Goal: Task Accomplishment & Management: Manage account settings

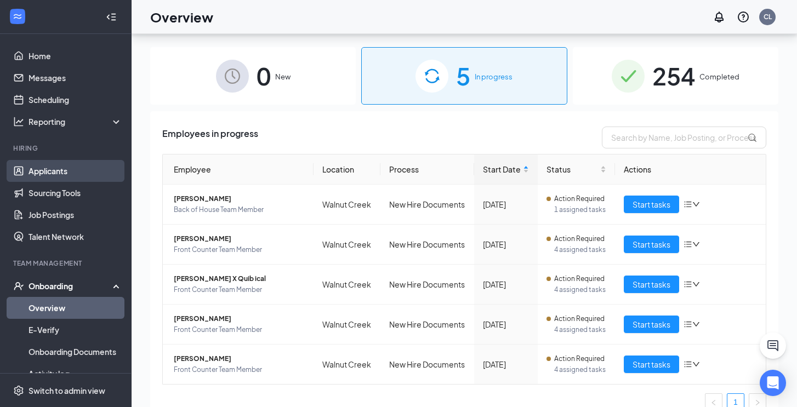
scroll to position [49, 0]
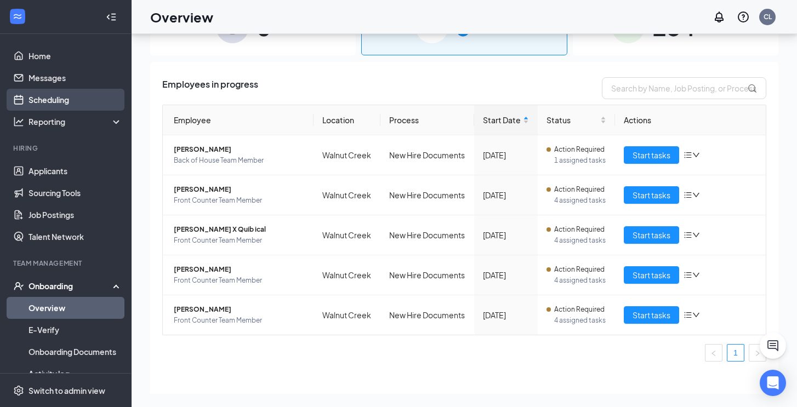
click at [61, 99] on link "Scheduling" at bounding box center [76, 100] width 94 height 22
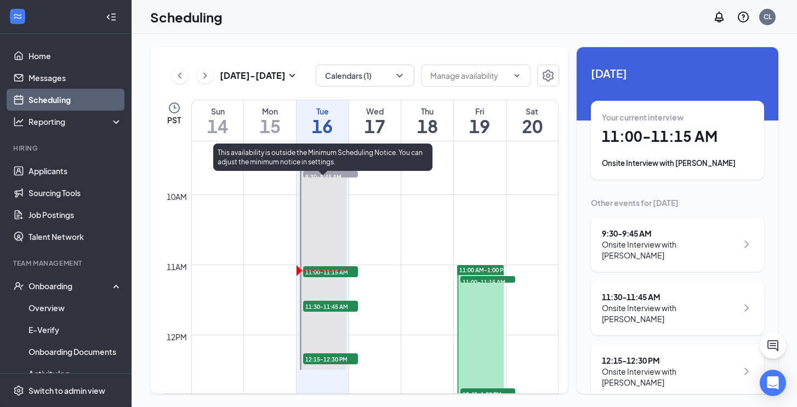
scroll to position [647, 0]
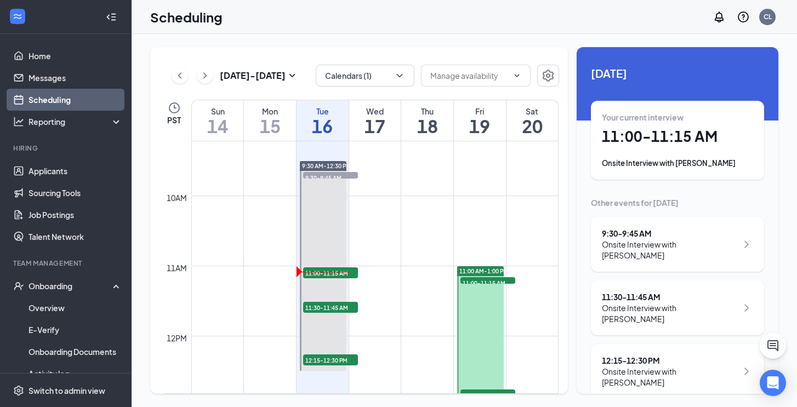
click at [656, 136] on h1 "11:00 - 11:15 AM" at bounding box center [677, 136] width 151 height 19
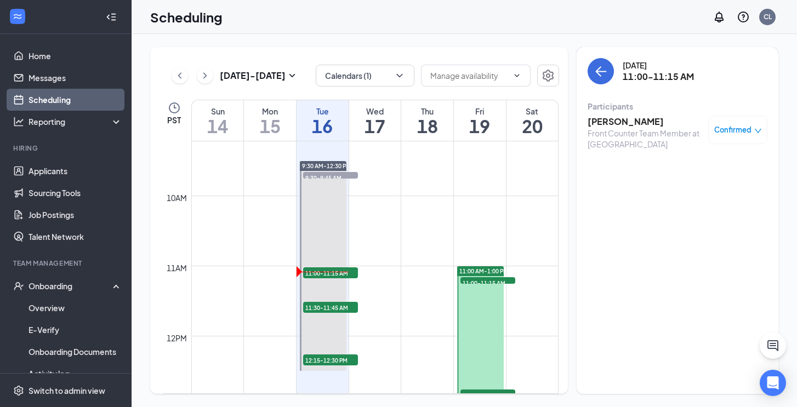
click at [608, 116] on h3 "[PERSON_NAME]" at bounding box center [645, 122] width 115 height 12
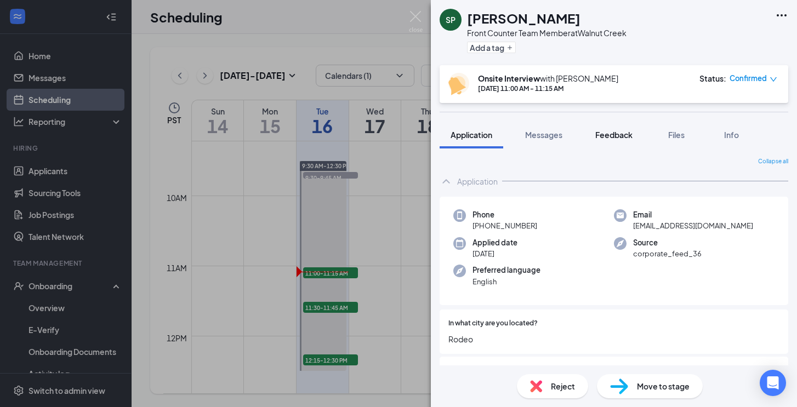
click at [612, 136] on span "Feedback" at bounding box center [613, 135] width 37 height 10
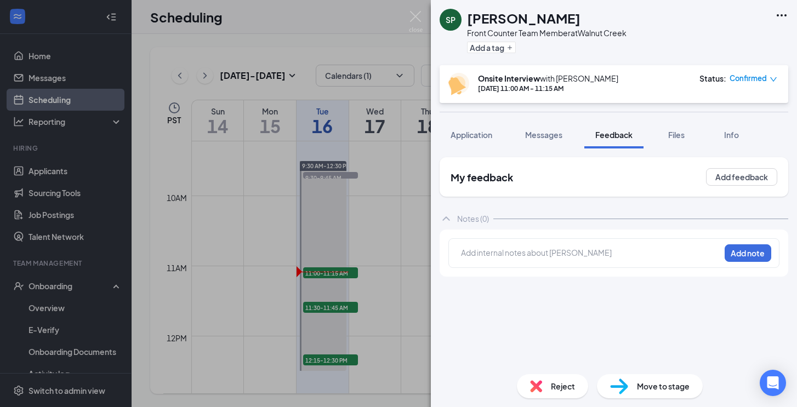
click at [636, 252] on div at bounding box center [591, 253] width 258 height 12
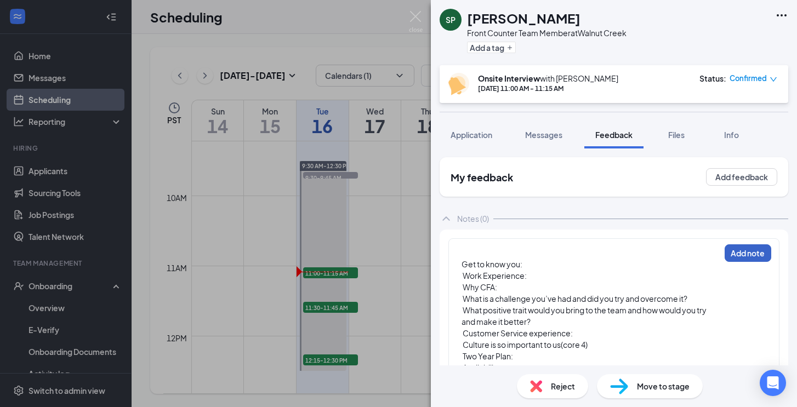
click at [744, 257] on button "Add note" at bounding box center [748, 253] width 47 height 18
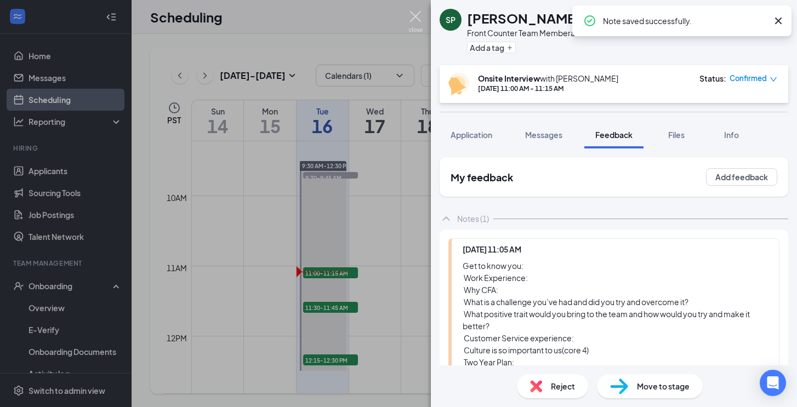
click at [413, 17] on img at bounding box center [416, 21] width 14 height 21
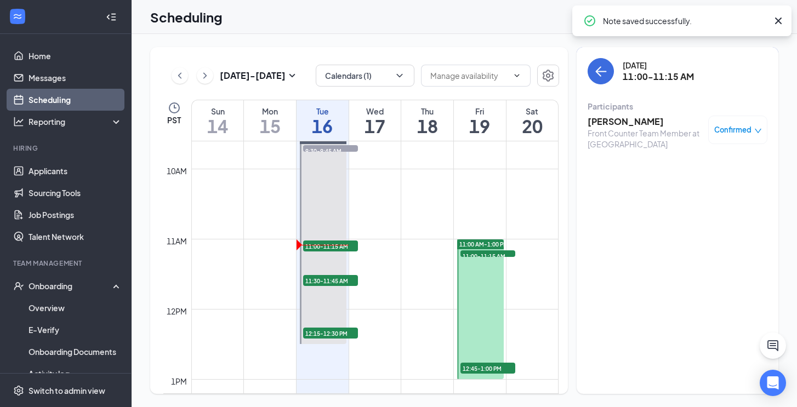
scroll to position [673, 0]
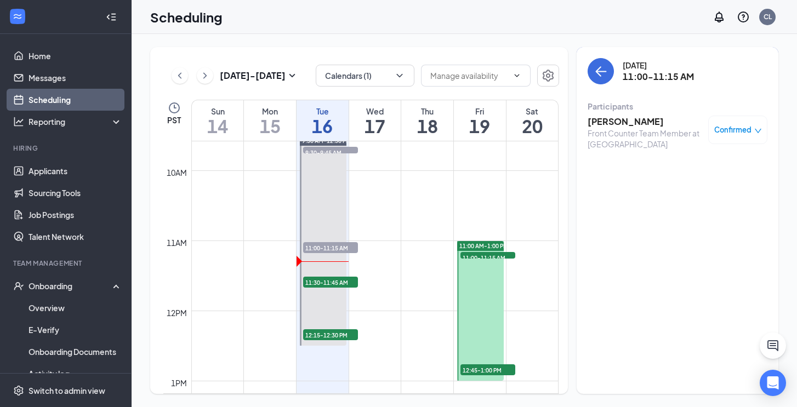
click at [608, 125] on h3 "[PERSON_NAME]" at bounding box center [645, 122] width 115 height 12
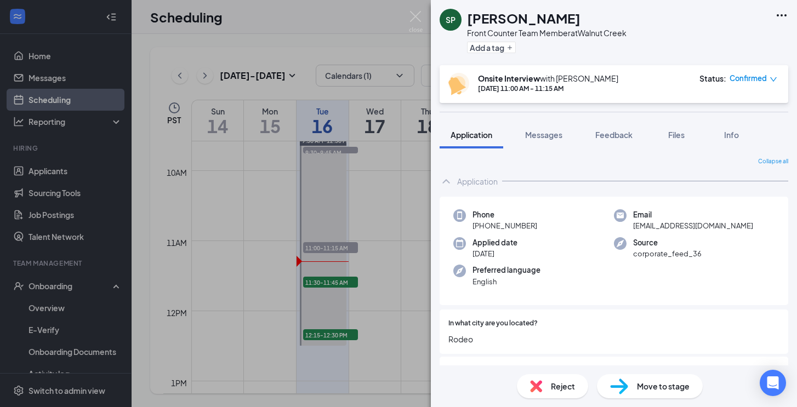
click at [763, 79] on span "Confirmed" at bounding box center [748, 78] width 37 height 11
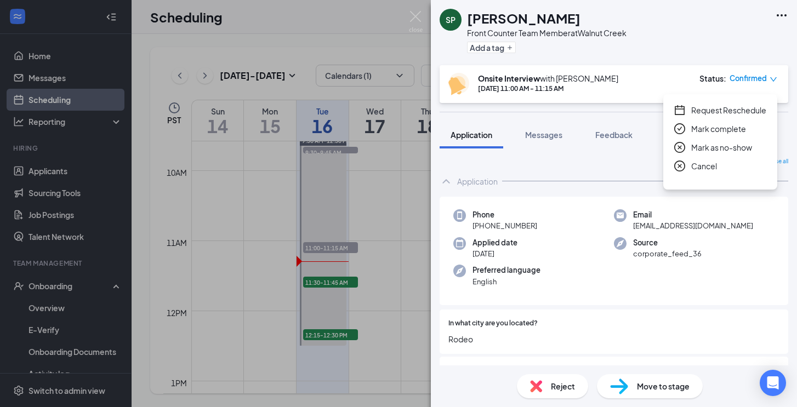
click at [703, 148] on span "Mark as no-show" at bounding box center [721, 147] width 61 height 12
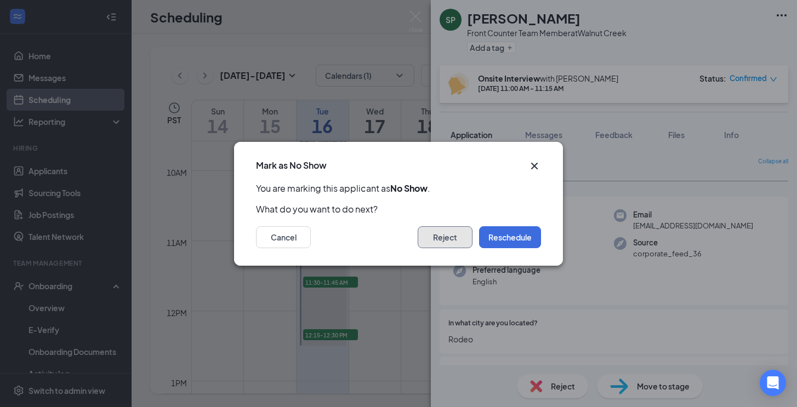
click at [453, 238] on button "Reject" at bounding box center [445, 237] width 55 height 22
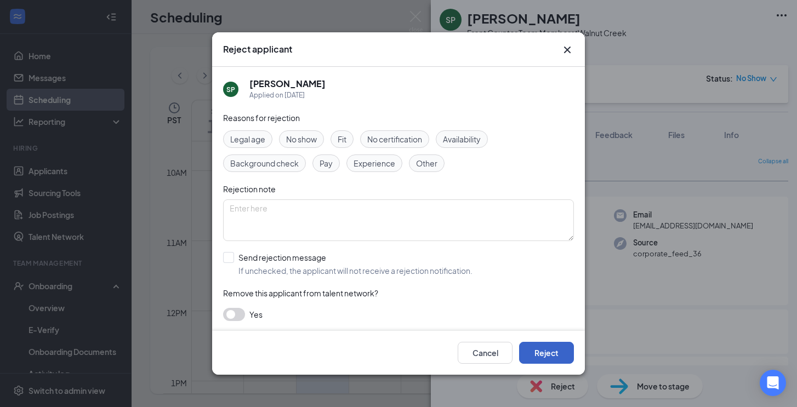
click at [538, 351] on button "Reject" at bounding box center [546, 353] width 55 height 22
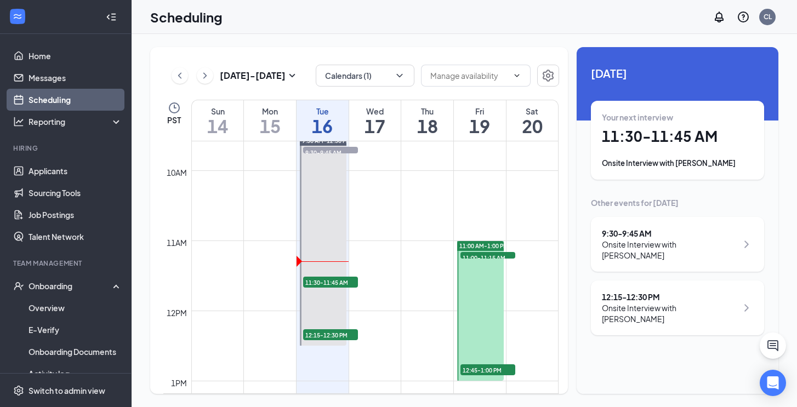
click at [643, 136] on h1 "11:30 - 11:45 AM" at bounding box center [677, 136] width 151 height 19
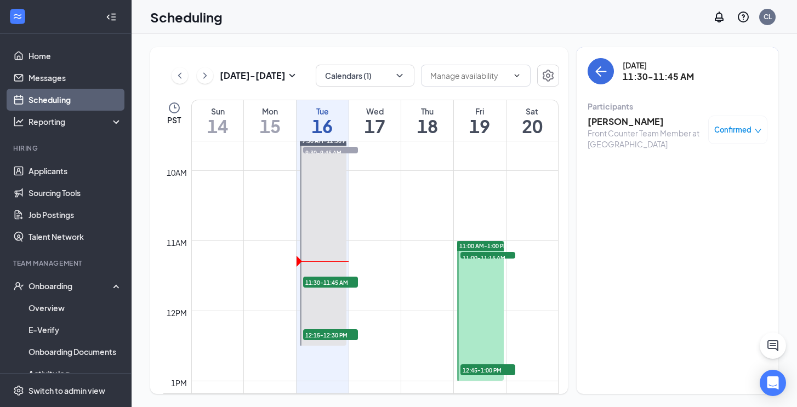
click at [611, 121] on h3 "[PERSON_NAME]" at bounding box center [645, 122] width 115 height 12
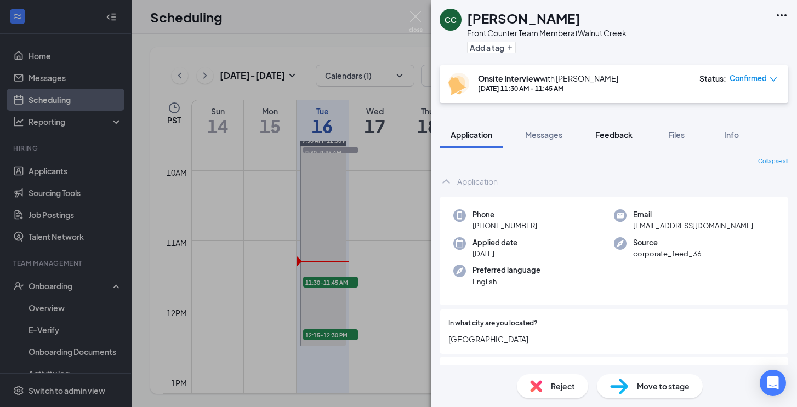
click at [614, 133] on span "Feedback" at bounding box center [613, 135] width 37 height 10
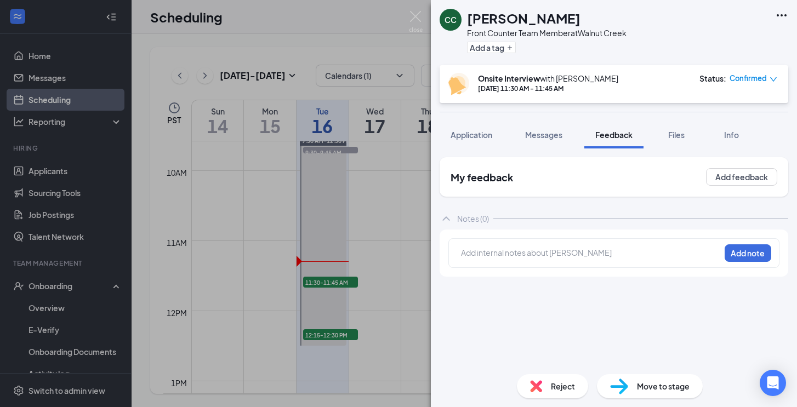
click at [585, 258] on div at bounding box center [591, 253] width 258 height 12
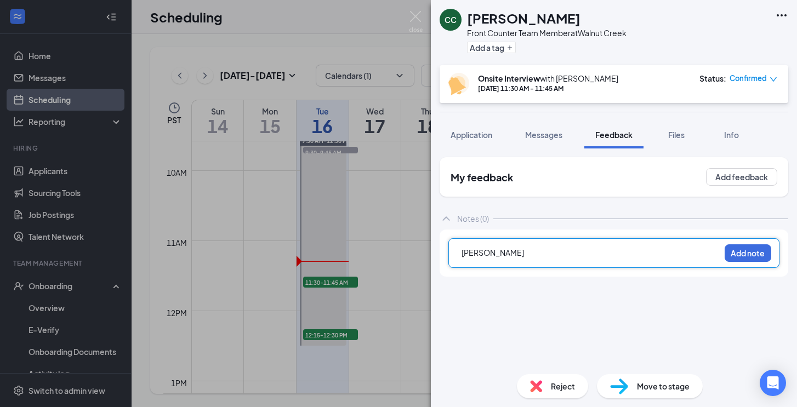
drag, startPoint x: 534, startPoint y: 254, endPoint x: 441, endPoint y: 253, distance: 92.6
click at [441, 253] on div "[PERSON_NAME] Add note" at bounding box center [614, 253] width 349 height 47
click at [471, 254] on div at bounding box center [591, 253] width 258 height 12
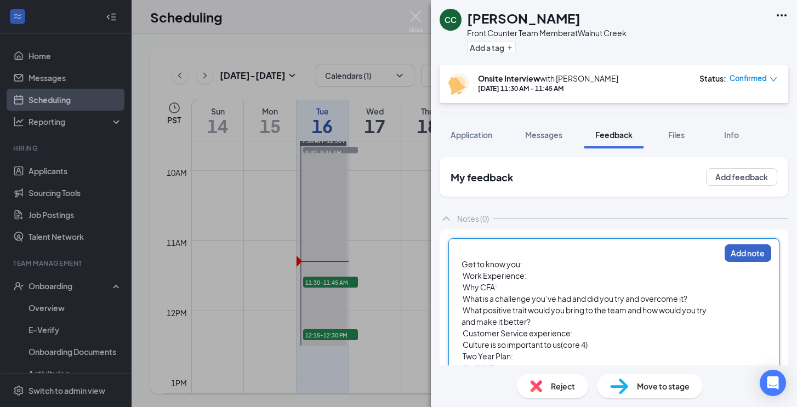
click at [755, 254] on button "Add note" at bounding box center [748, 253] width 47 height 18
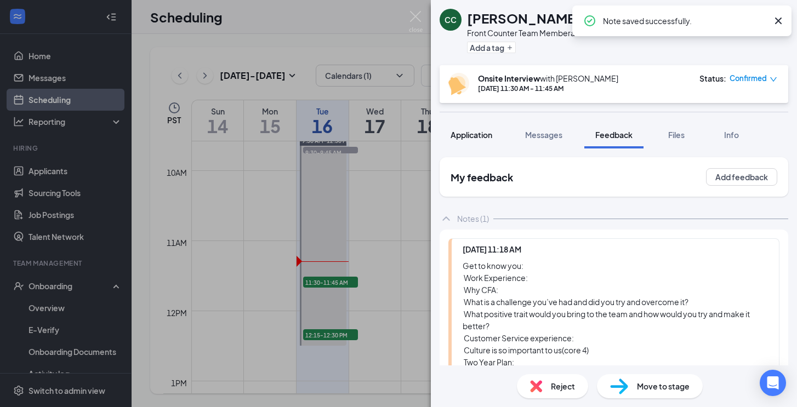
click at [483, 137] on span "Application" at bounding box center [472, 135] width 42 height 10
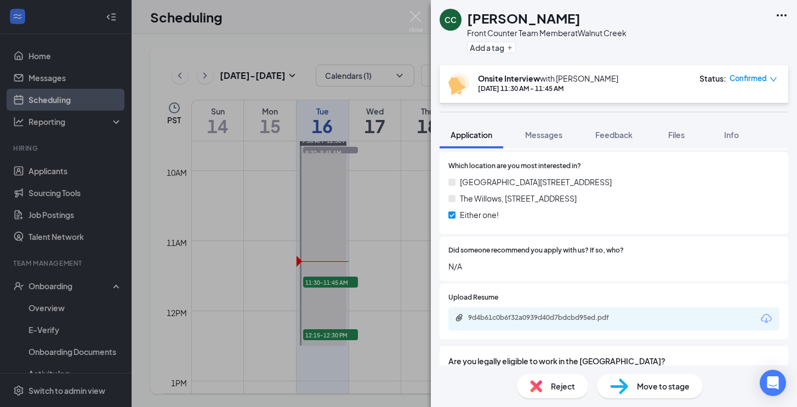
scroll to position [907, 0]
click at [498, 312] on div "9d4b61c0b6f32a0939d40d7bdcbd95ed.pdf" at bounding box center [544, 316] width 153 height 9
click at [414, 16] on img at bounding box center [416, 21] width 14 height 21
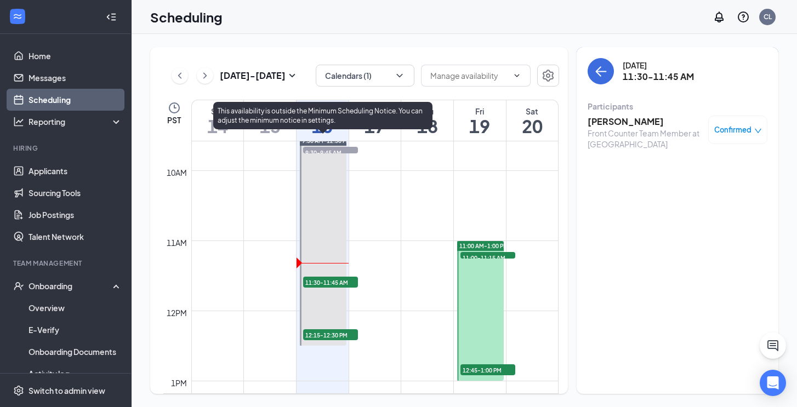
click at [324, 333] on span "12:15-12:30 PM" at bounding box center [330, 334] width 55 height 11
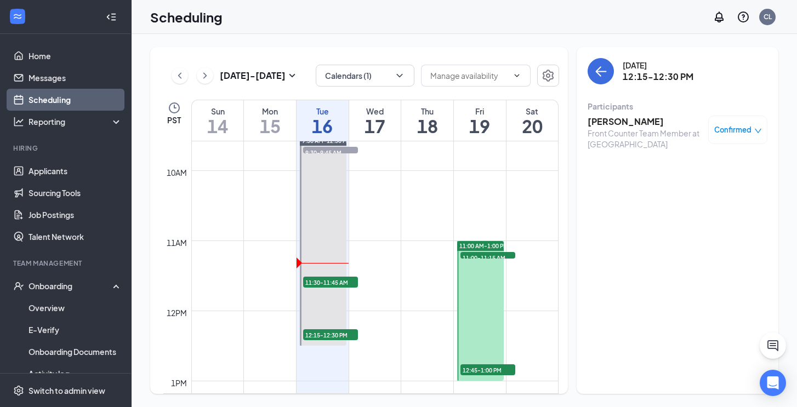
click at [636, 122] on h3 "[PERSON_NAME]" at bounding box center [645, 122] width 115 height 12
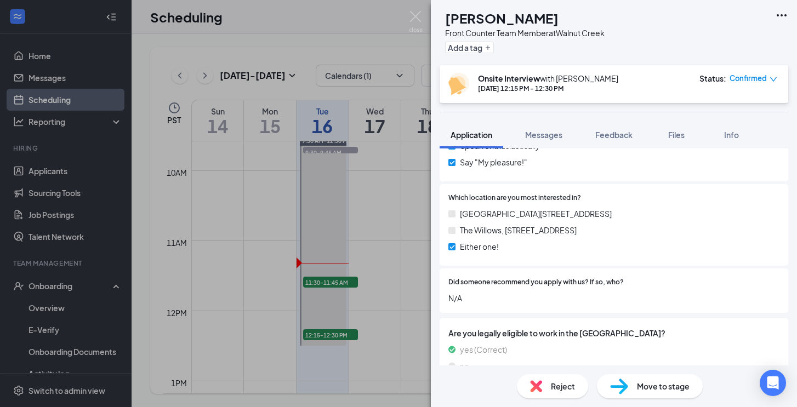
scroll to position [994, 0]
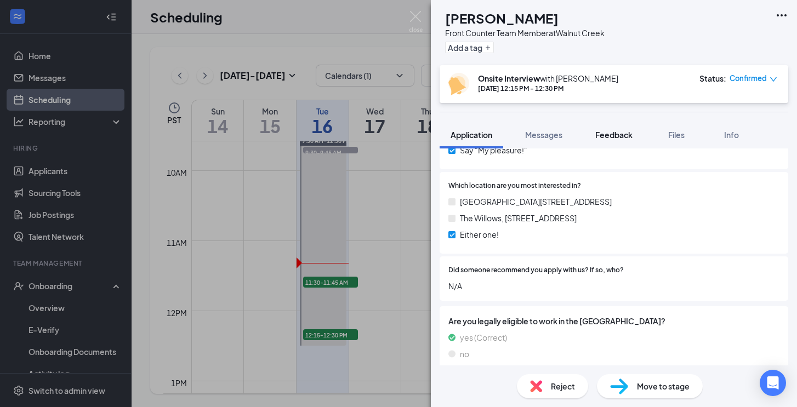
click at [613, 134] on span "Feedback" at bounding box center [613, 135] width 37 height 10
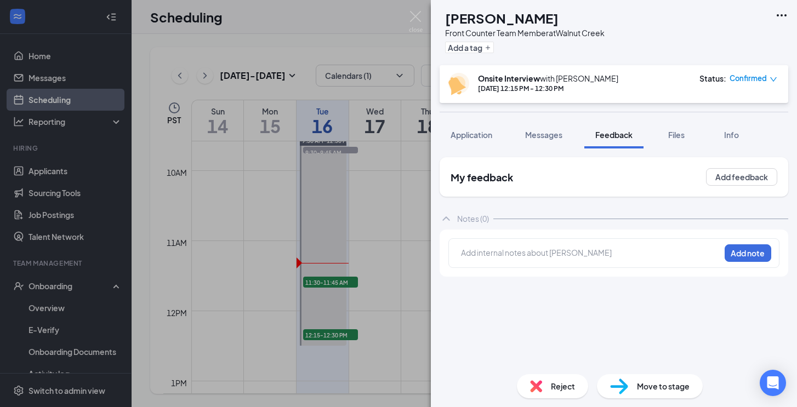
click at [531, 253] on div at bounding box center [591, 253] width 258 height 12
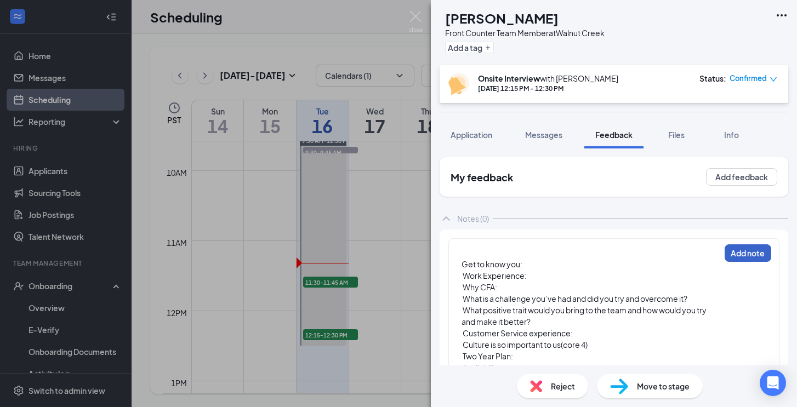
click at [756, 260] on button "Add note" at bounding box center [748, 253] width 47 height 18
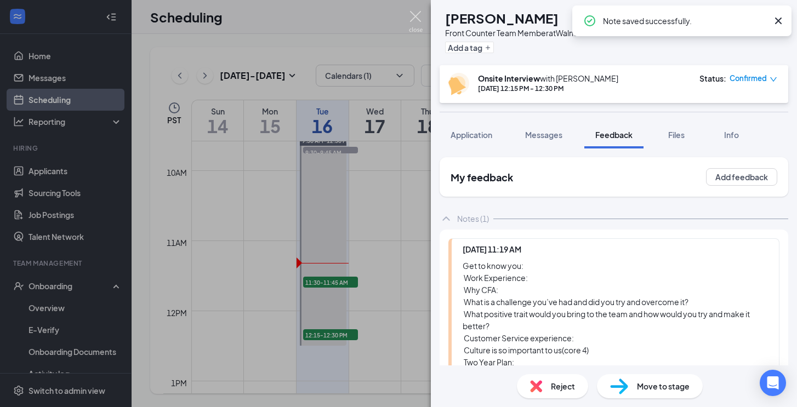
click at [413, 16] on img at bounding box center [416, 21] width 14 height 21
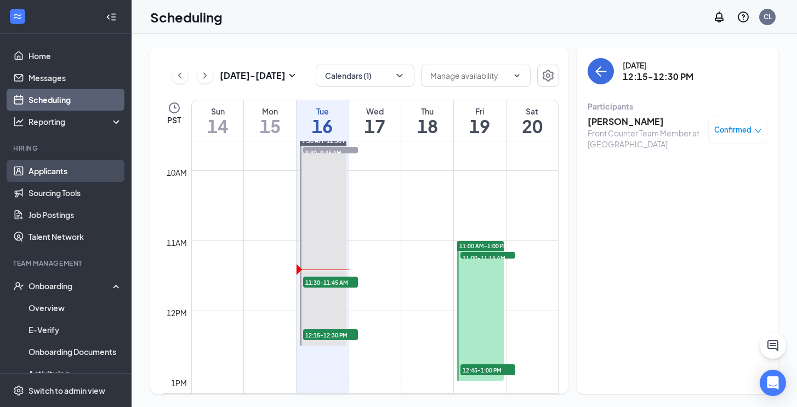
click at [47, 169] on link "Applicants" at bounding box center [76, 171] width 94 height 22
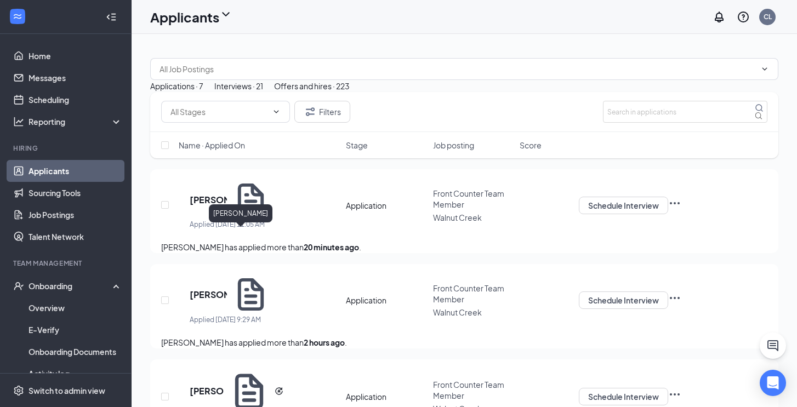
click at [227, 206] on h5 "[PERSON_NAME]" at bounding box center [208, 200] width 37 height 12
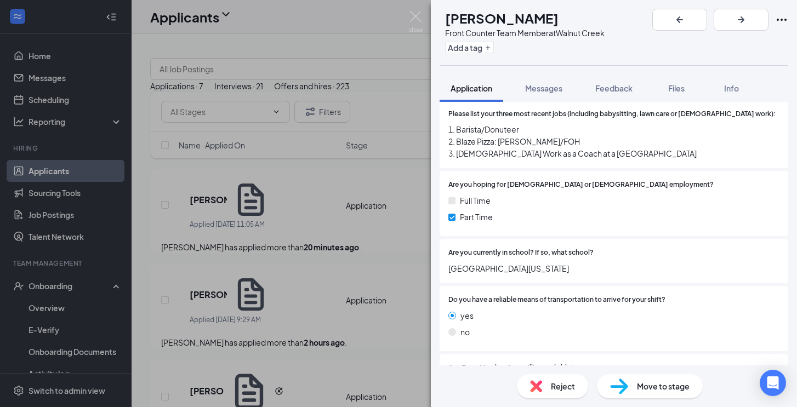
scroll to position [683, 0]
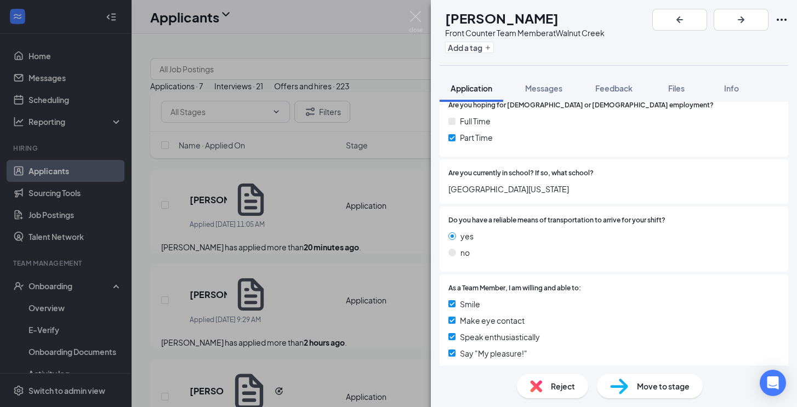
click at [553, 383] on span "Reject" at bounding box center [563, 386] width 24 height 12
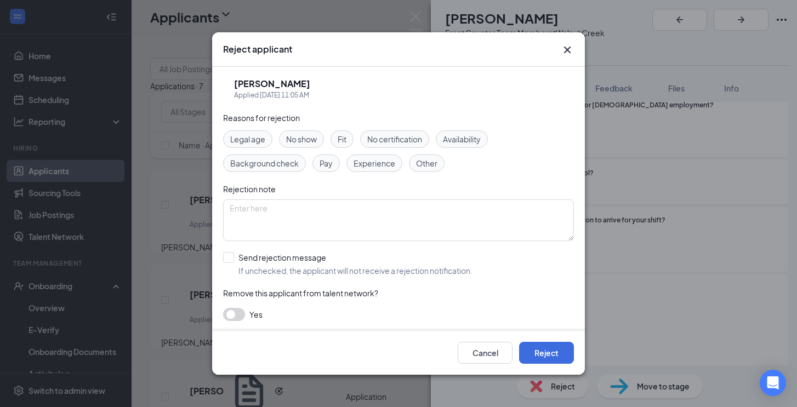
click at [221, 259] on div "[PERSON_NAME] Applied [DATE] 11:05 AM Reasons for rejection Legal age No show F…" at bounding box center [398, 199] width 373 height 264
click at [235, 260] on input "Send rejection message If unchecked, the applicant will not receive a rejection…" at bounding box center [347, 264] width 249 height 24
checkbox input "true"
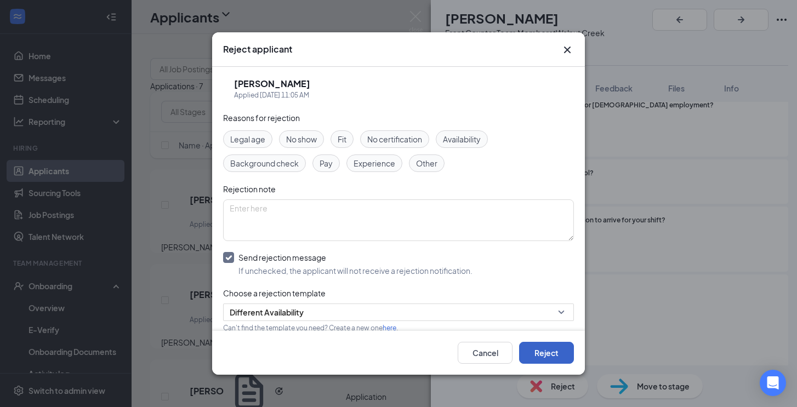
click at [543, 354] on button "Reject" at bounding box center [546, 353] width 55 height 22
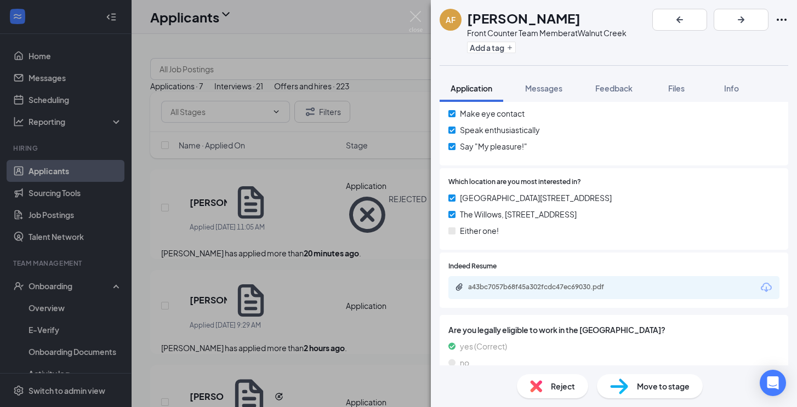
scroll to position [864, 0]
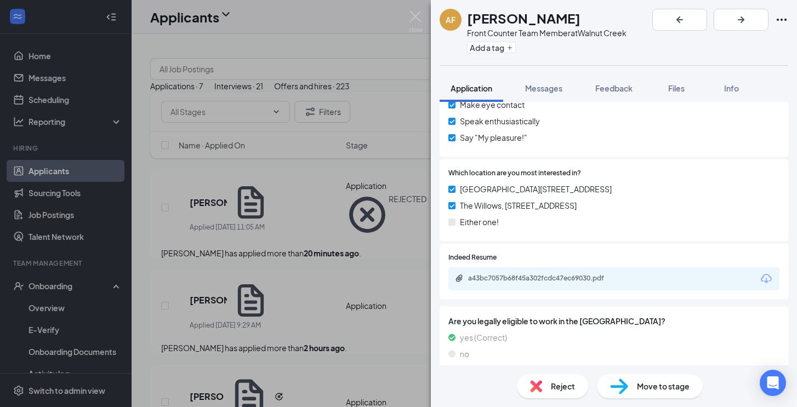
click at [555, 392] on div "Reject" at bounding box center [552, 386] width 71 height 24
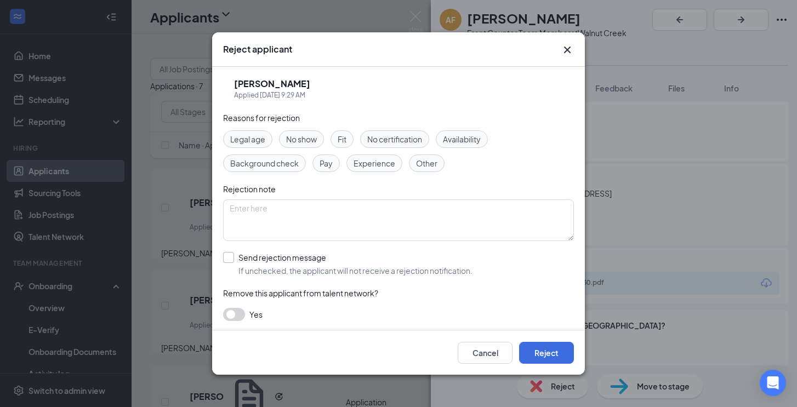
click at [229, 254] on input "Send rejection message If unchecked, the applicant will not receive a rejection…" at bounding box center [347, 264] width 249 height 24
checkbox input "true"
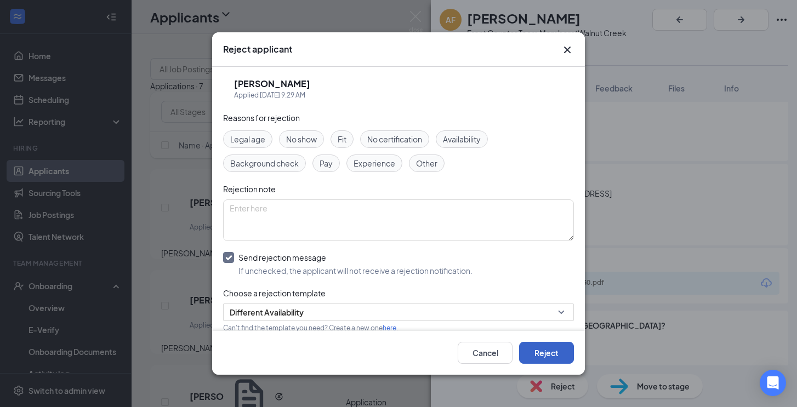
click at [561, 355] on button "Reject" at bounding box center [546, 353] width 55 height 22
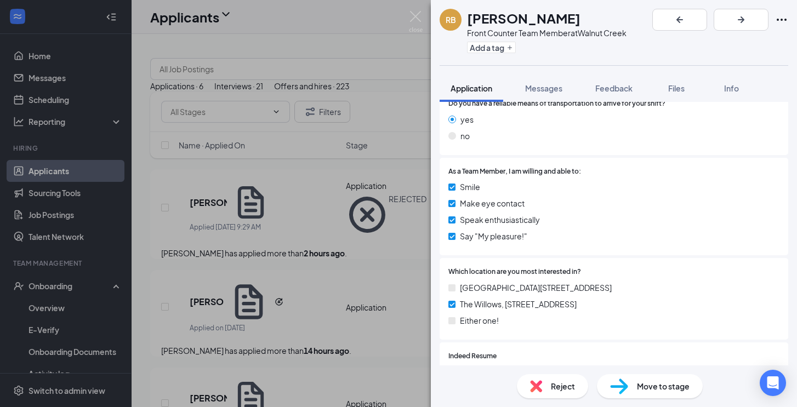
scroll to position [886, 0]
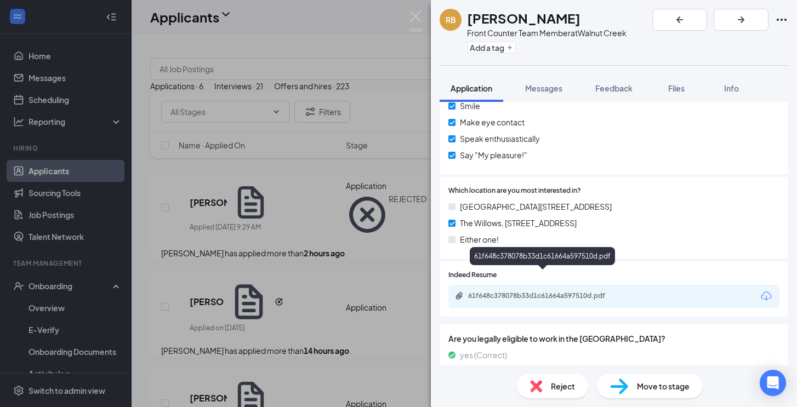
click at [517, 292] on div "61f648c378078b33d1c61664a597510d.pdf" at bounding box center [544, 296] width 153 height 9
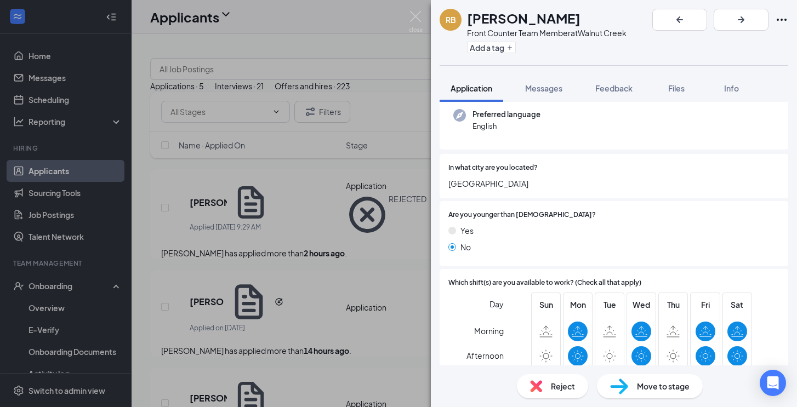
scroll to position [145, 0]
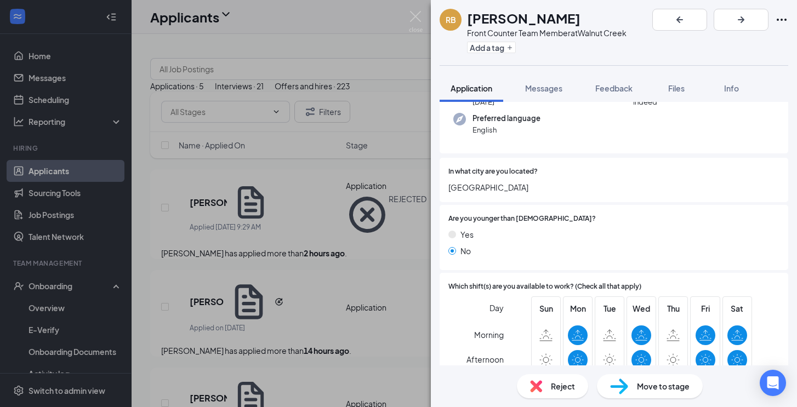
click at [629, 386] on div "Move to stage" at bounding box center [650, 386] width 106 height 24
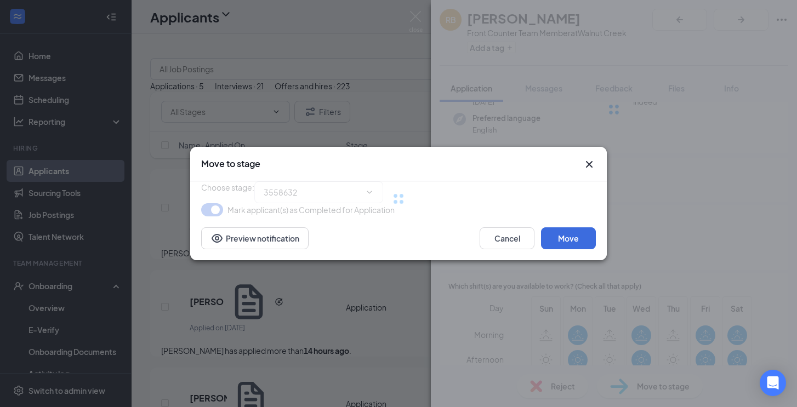
type input "Onsite Interview (next stage)"
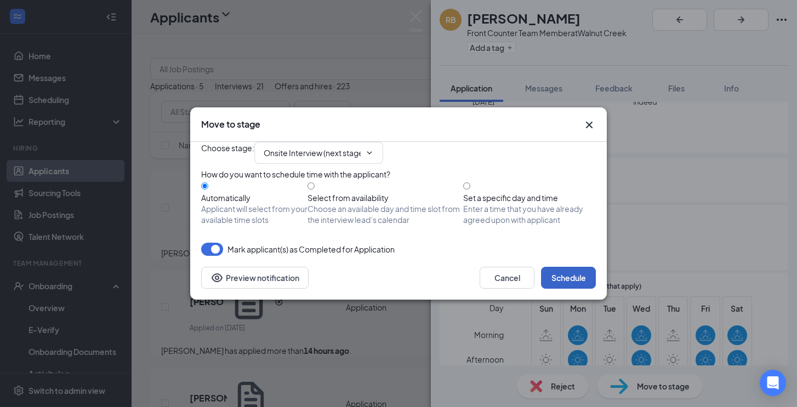
click at [561, 289] on button "Schedule" at bounding box center [568, 278] width 55 height 22
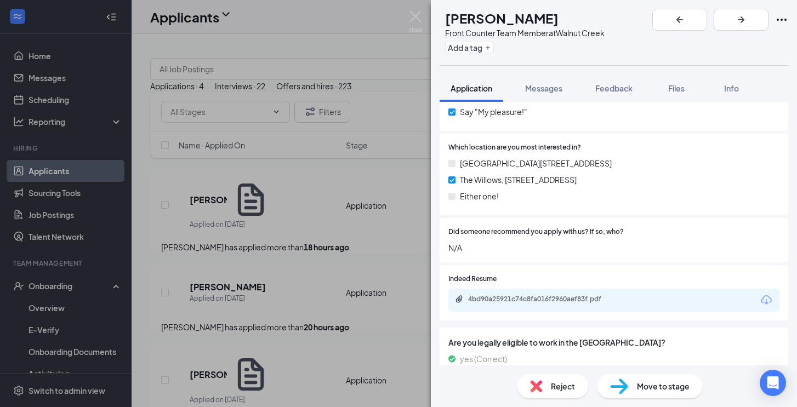
scroll to position [902, 0]
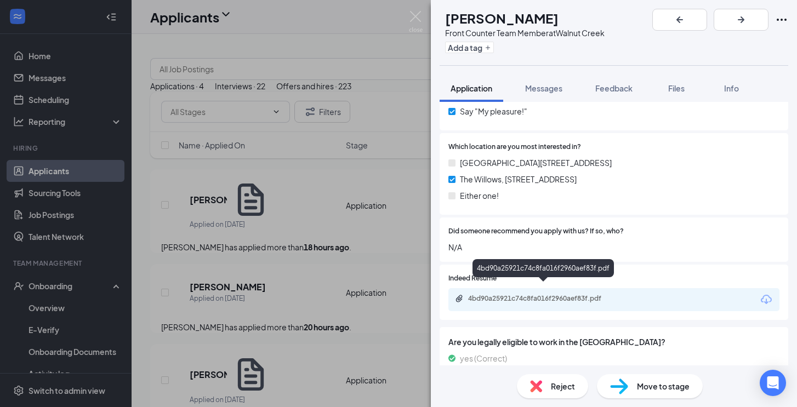
click at [589, 294] on div "4bd90a25921c74c8fa016f2960aef83f.pdf" at bounding box center [544, 298] width 153 height 9
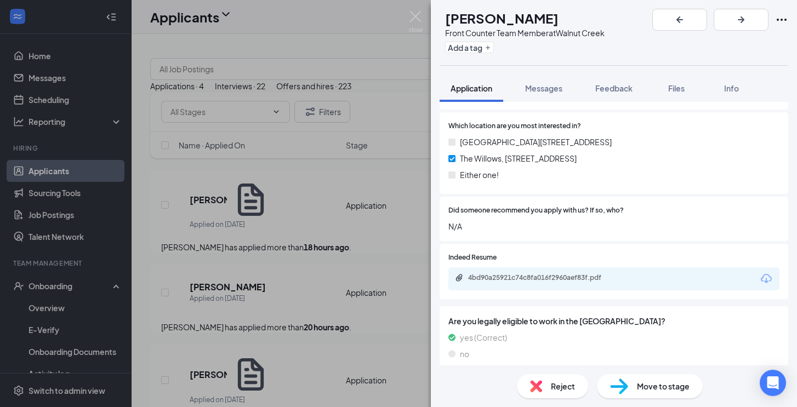
scroll to position [918, 0]
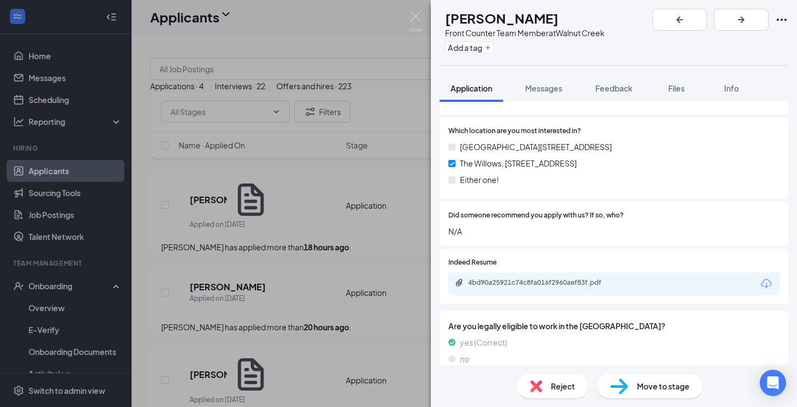
click at [554, 384] on span "Reject" at bounding box center [563, 386] width 24 height 12
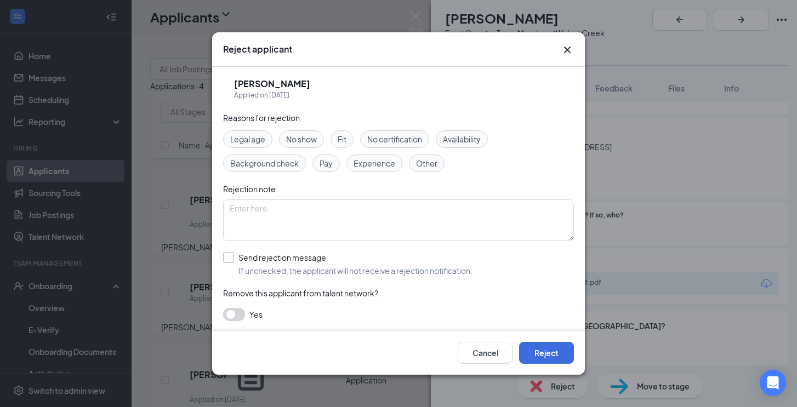
click at [230, 260] on input "Send rejection message If unchecked, the applicant will not receive a rejection…" at bounding box center [347, 264] width 249 height 24
checkbox input "true"
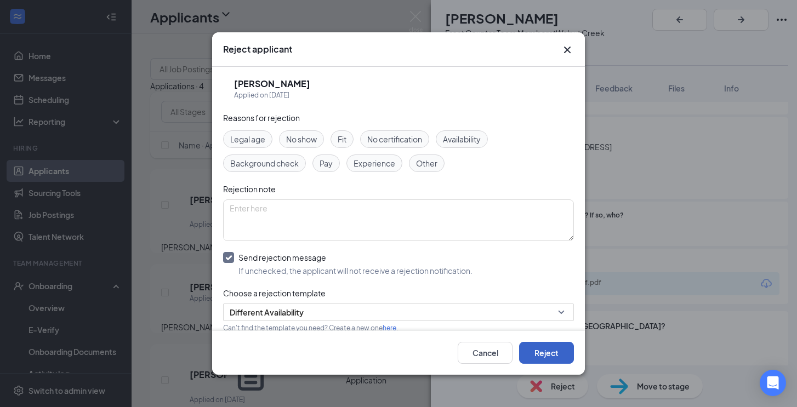
click at [548, 351] on button "Reject" at bounding box center [546, 353] width 55 height 22
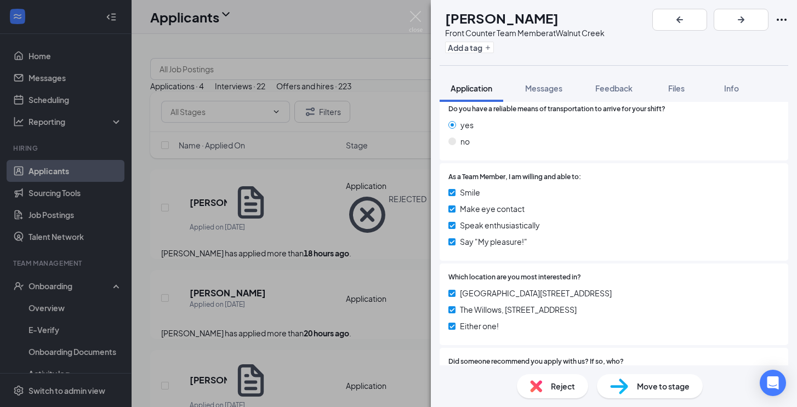
scroll to position [851, 0]
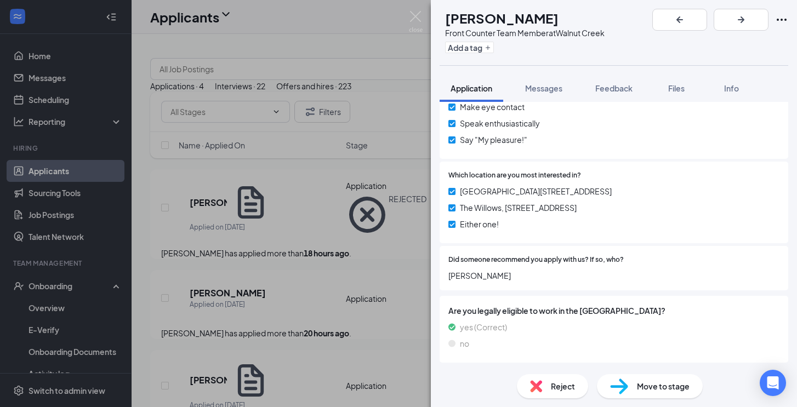
click at [541, 389] on img at bounding box center [536, 386] width 12 height 12
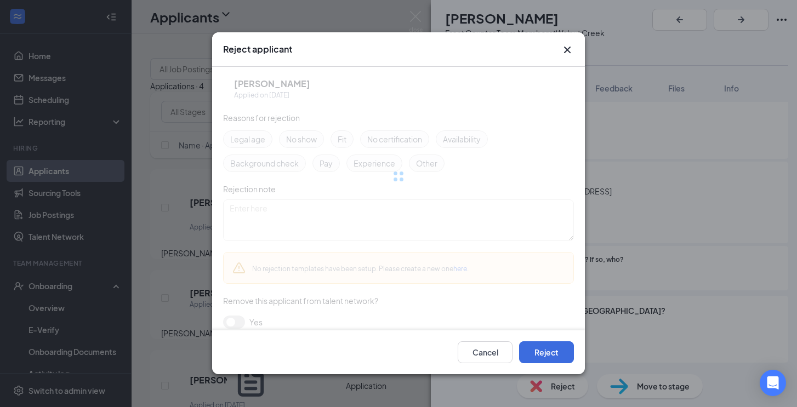
scroll to position [847, 0]
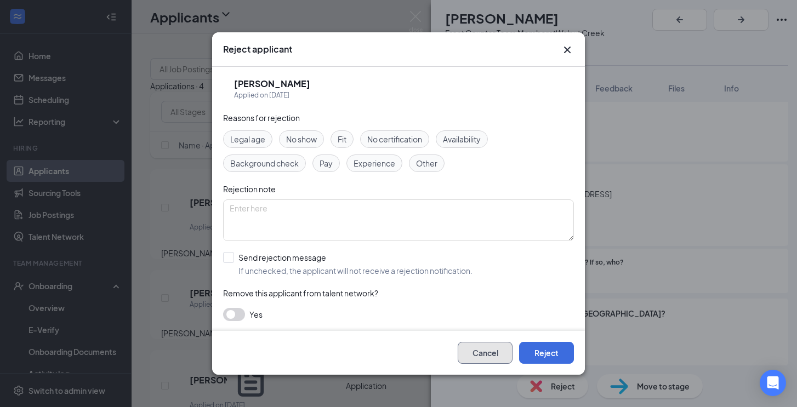
click at [472, 350] on button "Cancel" at bounding box center [485, 353] width 55 height 22
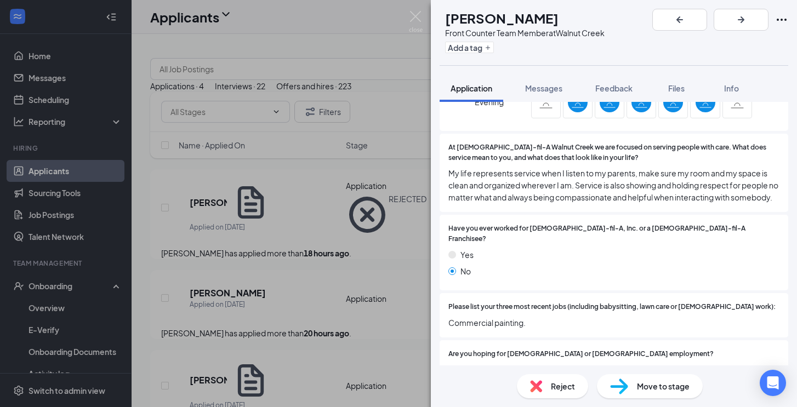
scroll to position [364, 0]
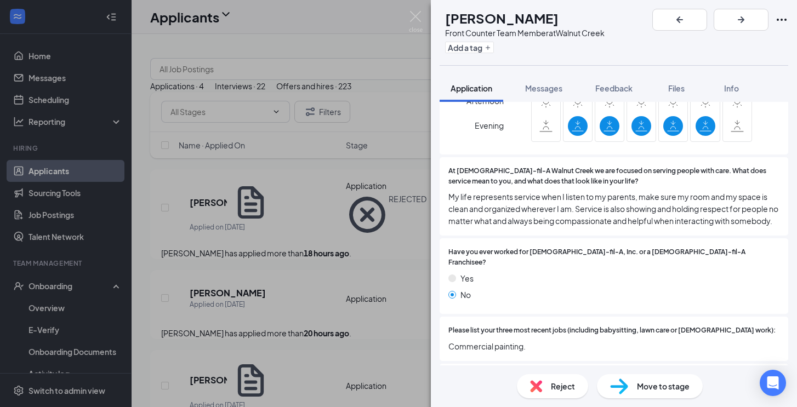
click at [552, 384] on span "Reject" at bounding box center [563, 386] width 24 height 12
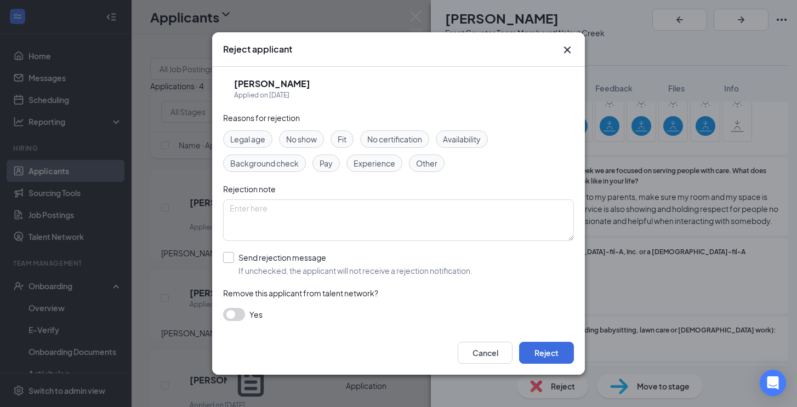
click at [229, 258] on input "Send rejection message If unchecked, the applicant will not receive a rejection…" at bounding box center [347, 264] width 249 height 24
checkbox input "true"
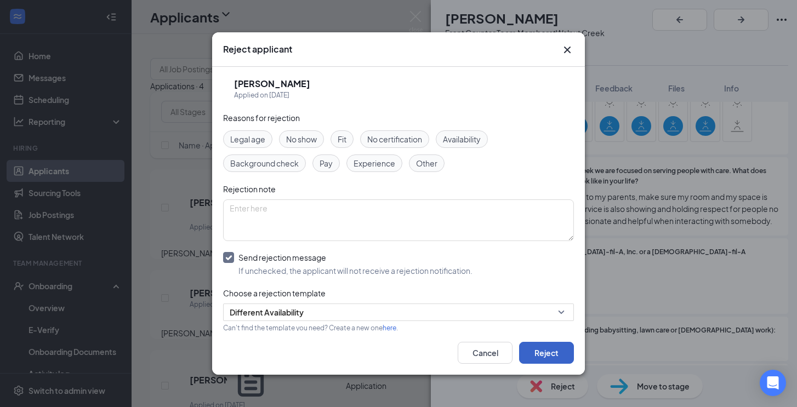
click at [558, 352] on button "Reject" at bounding box center [546, 353] width 55 height 22
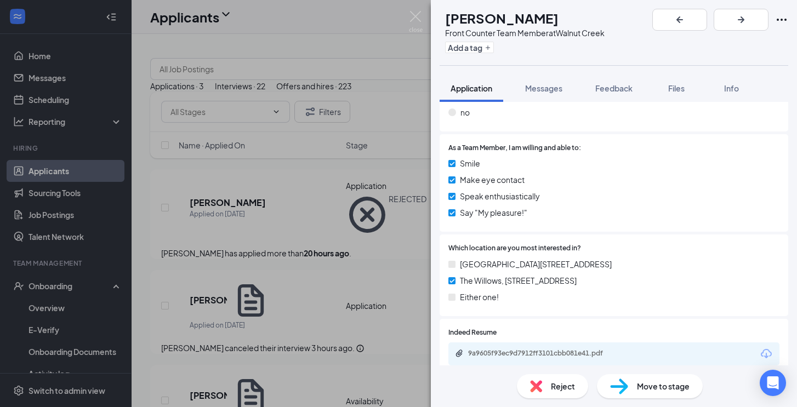
scroll to position [818, 0]
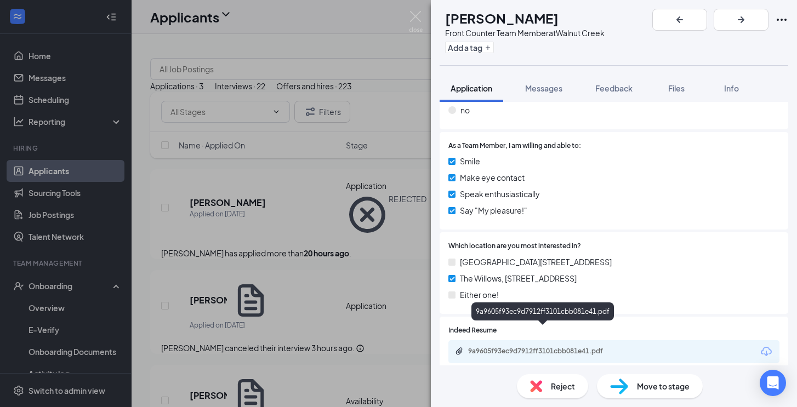
click at [589, 340] on div "9a9605f93ec9d7912ff3101cbb081e41.pdf" at bounding box center [613, 351] width 331 height 23
click at [589, 347] on div "9a9605f93ec9d7912ff3101cbb081e41.pdf" at bounding box center [544, 352] width 178 height 10
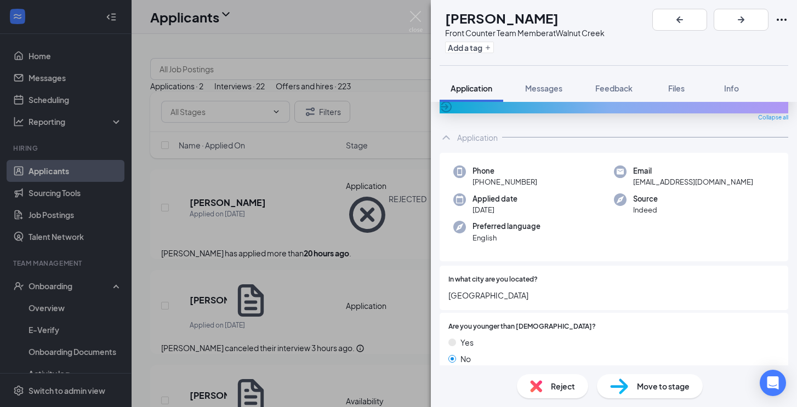
scroll to position [0, 0]
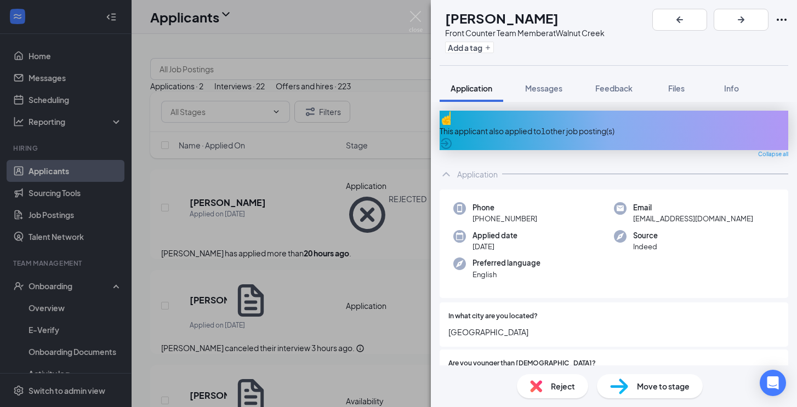
click at [452, 138] on icon "ArrowCircle" at bounding box center [446, 143] width 11 height 11
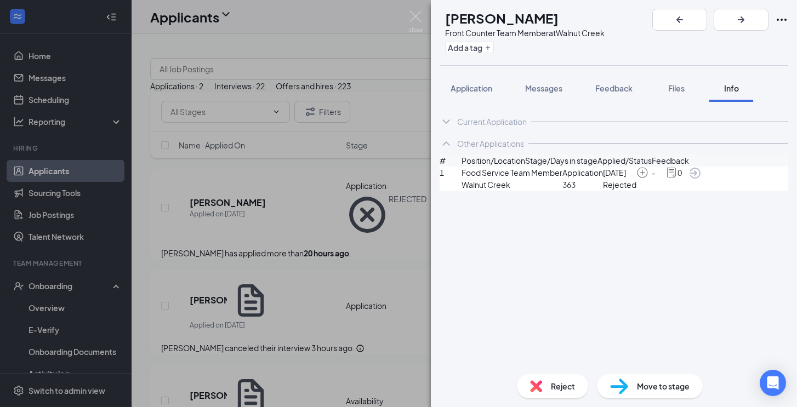
click at [700, 179] on icon "ArrowCircle" at bounding box center [695, 173] width 11 height 11
click at [462, 94] on button "Application" at bounding box center [472, 88] width 64 height 27
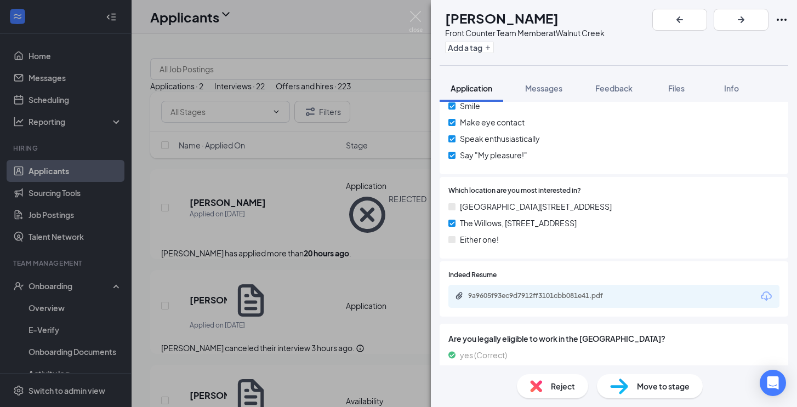
scroll to position [882, 0]
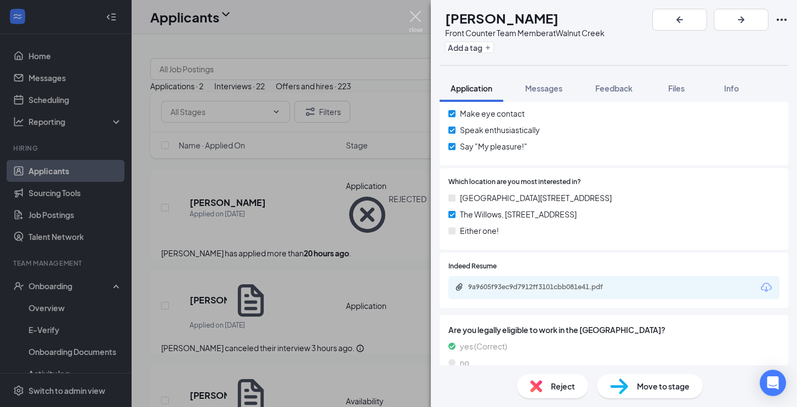
click at [414, 16] on img at bounding box center [416, 21] width 14 height 21
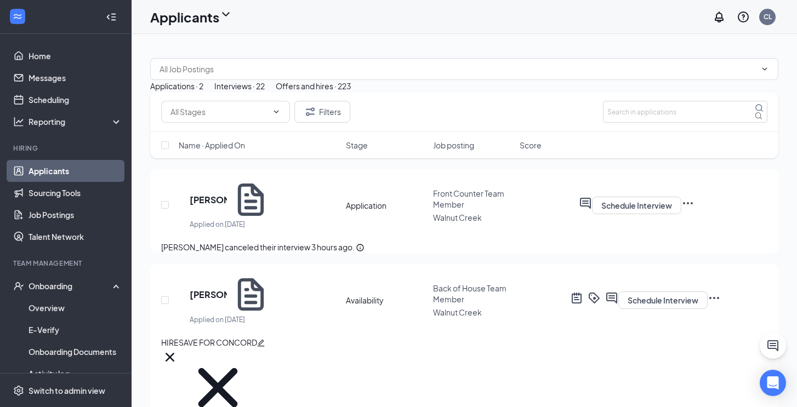
click at [265, 92] on div "Interviews · 22" at bounding box center [239, 86] width 50 height 12
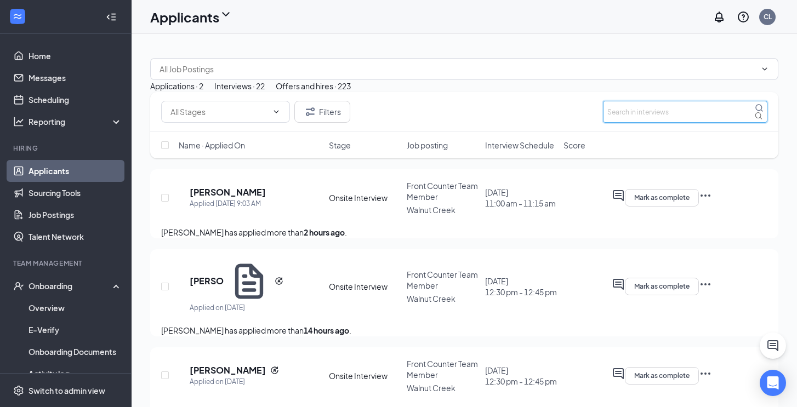
click at [623, 123] on input "text" at bounding box center [685, 112] width 164 height 22
type input "[PERSON_NAME]"
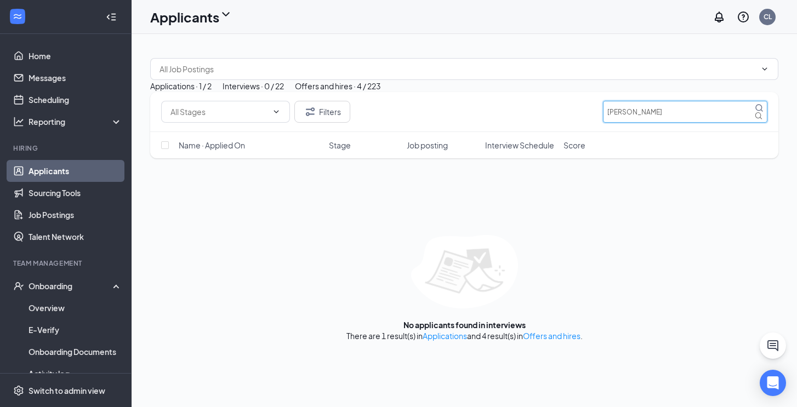
drag, startPoint x: 648, startPoint y: 157, endPoint x: 580, endPoint y: 155, distance: 68.0
click at [580, 123] on div "Filters [PERSON_NAME]" at bounding box center [464, 112] width 606 height 22
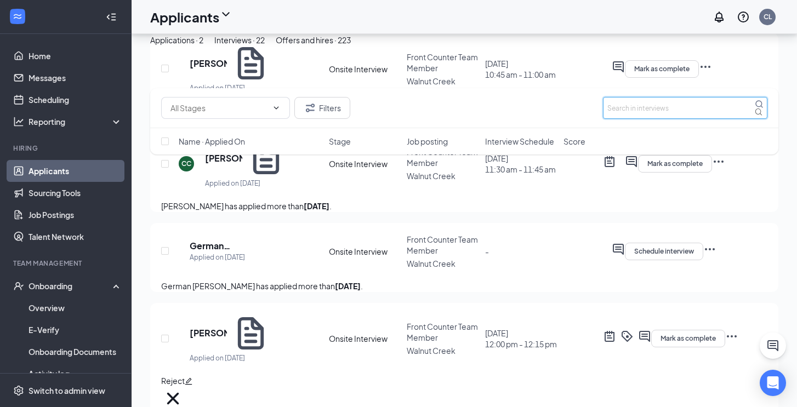
scroll to position [572, 0]
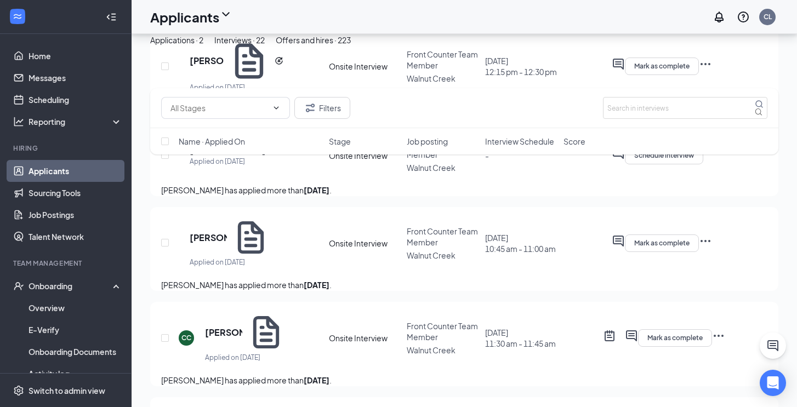
click at [203, 46] on div "Applications · 2" at bounding box center [176, 40] width 53 height 12
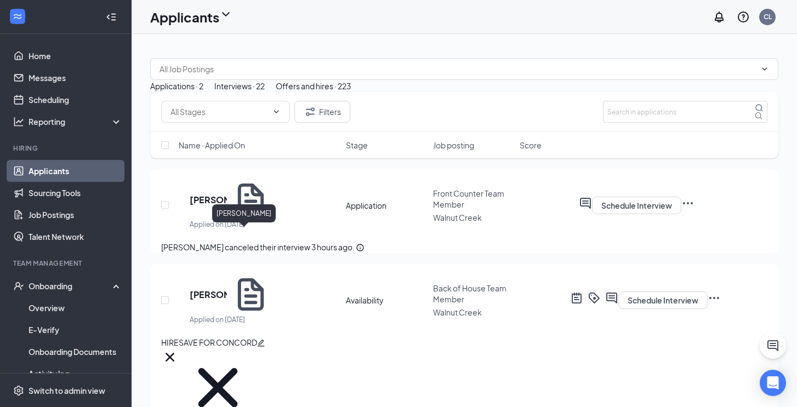
click at [227, 206] on h5 "[PERSON_NAME]" at bounding box center [208, 200] width 37 height 12
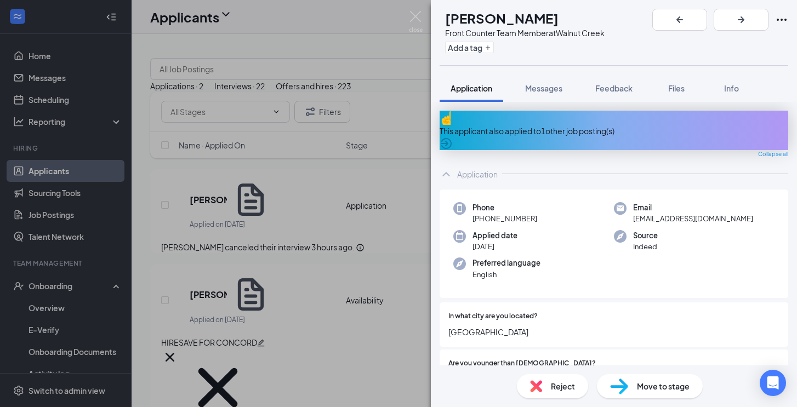
click at [624, 386] on img at bounding box center [619, 387] width 18 height 16
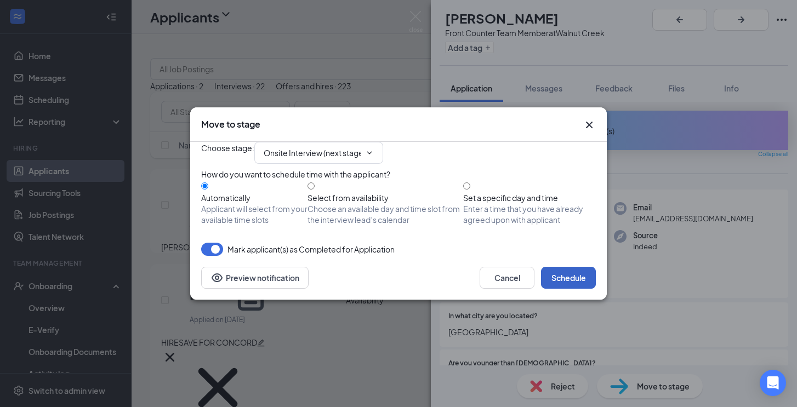
click at [560, 289] on button "Schedule" at bounding box center [568, 278] width 55 height 22
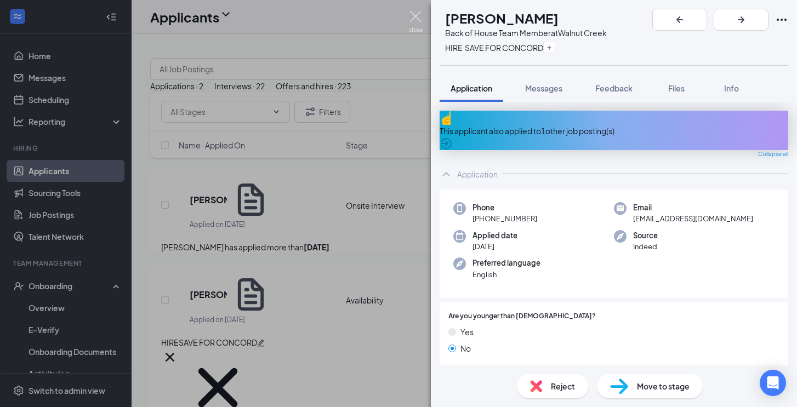
click at [415, 18] on img at bounding box center [416, 21] width 14 height 21
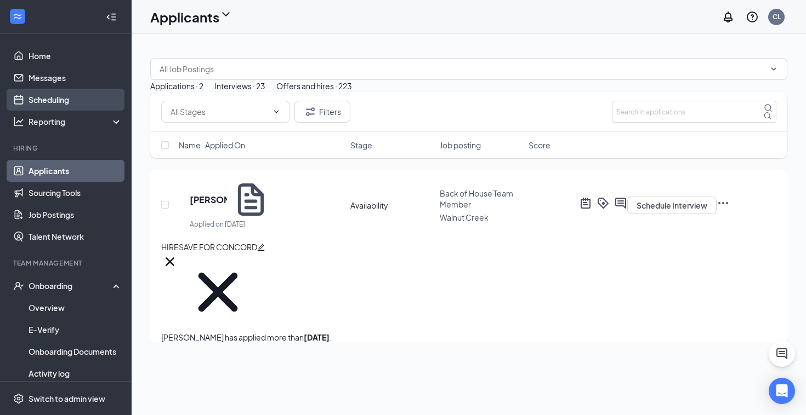
click at [72, 93] on link "Scheduling" at bounding box center [76, 100] width 94 height 22
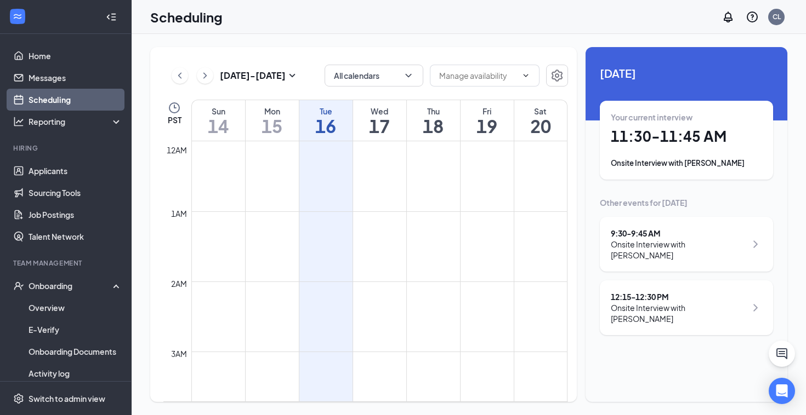
scroll to position [539, 0]
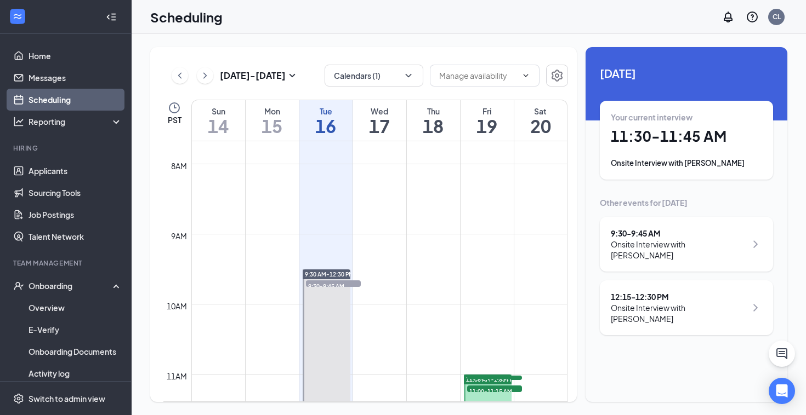
click at [668, 135] on h1 "11:30 - 11:45 AM" at bounding box center [686, 136] width 151 height 19
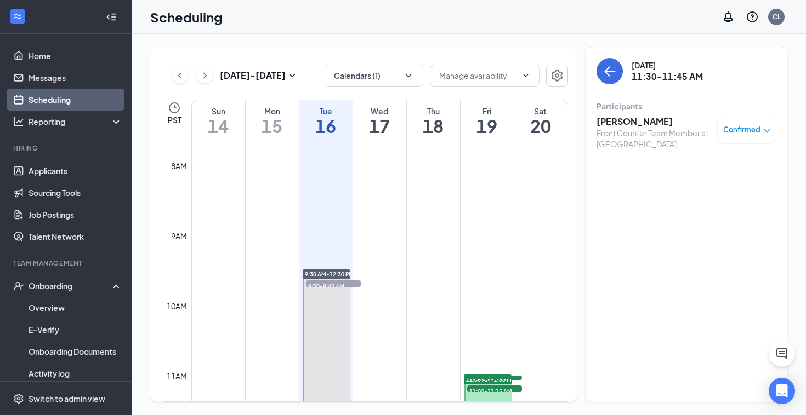
click at [643, 120] on h3 "[PERSON_NAME]" at bounding box center [653, 122] width 115 height 12
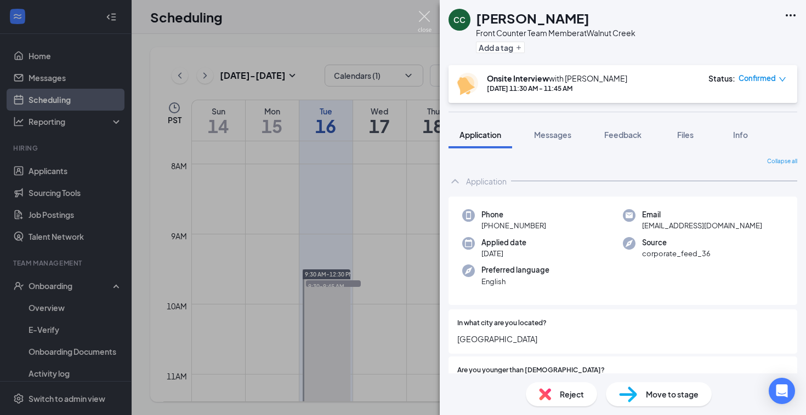
click at [420, 14] on img at bounding box center [425, 21] width 14 height 21
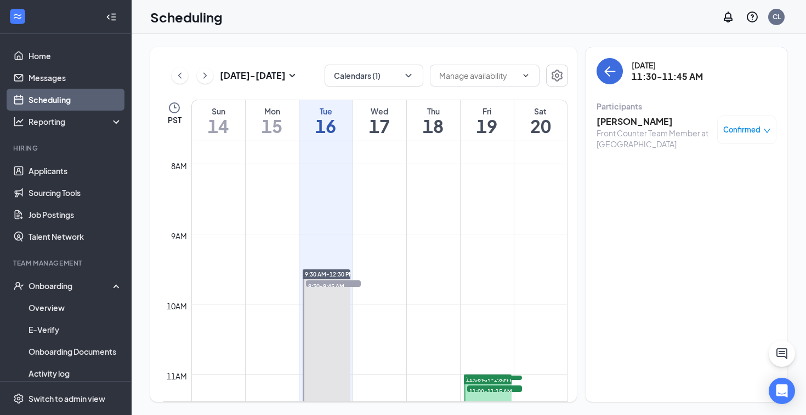
click at [760, 130] on div "Confirmed" at bounding box center [747, 129] width 48 height 11
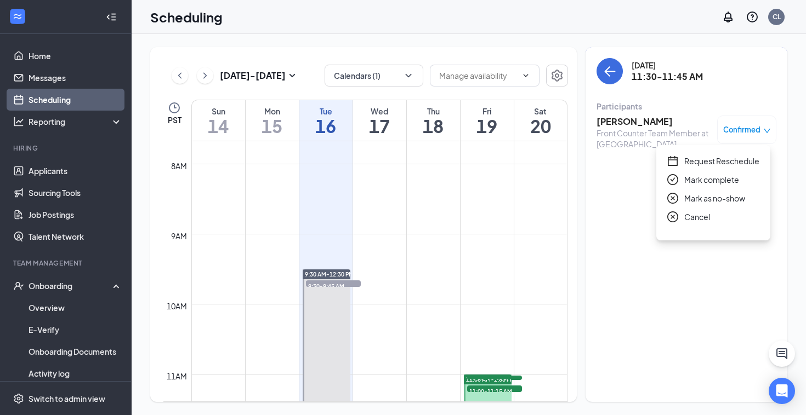
click at [728, 199] on span "Mark as no-show" at bounding box center [714, 198] width 61 height 12
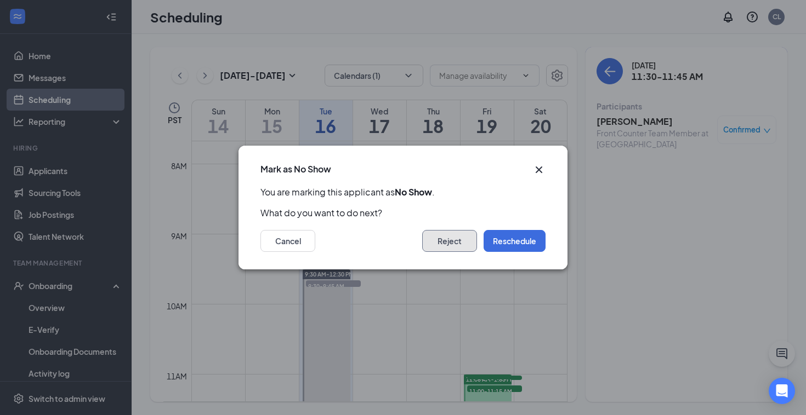
click at [443, 238] on button "Reject" at bounding box center [449, 241] width 55 height 22
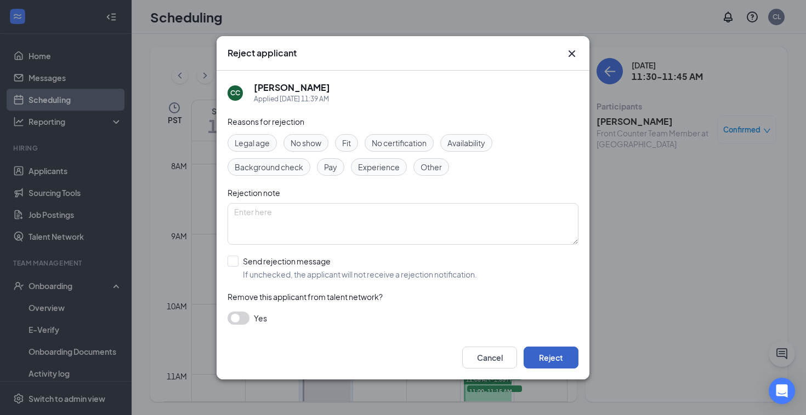
click at [549, 356] on button "Reject" at bounding box center [550, 358] width 55 height 22
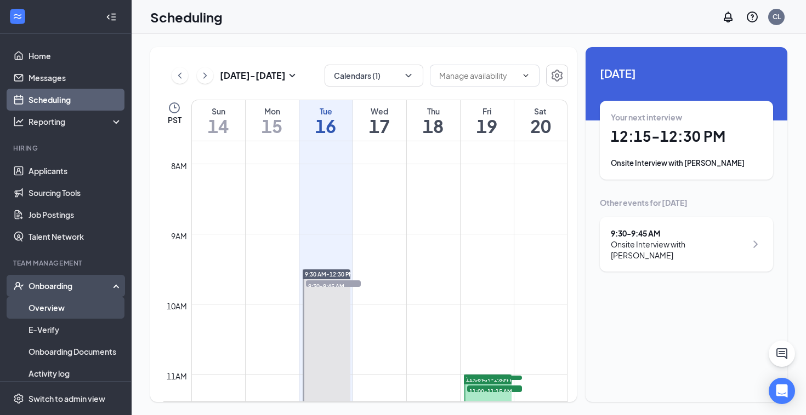
click at [53, 301] on link "Overview" at bounding box center [76, 308] width 94 height 22
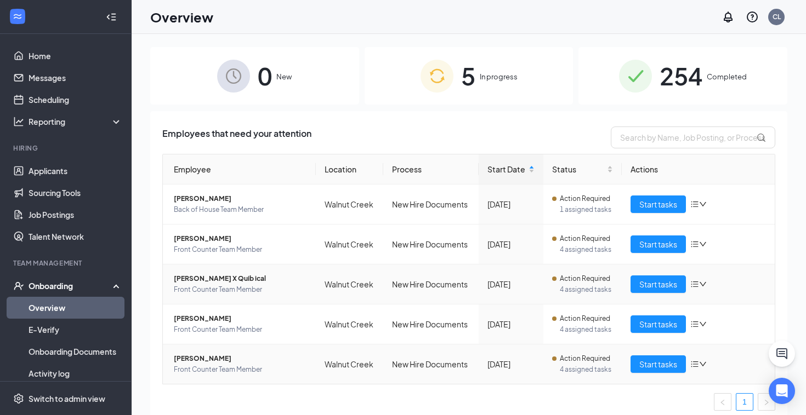
scroll to position [7, 0]
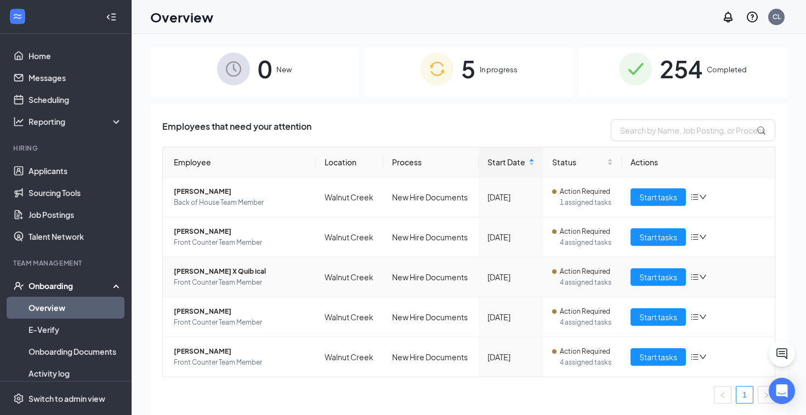
click at [685, 84] on span "254" at bounding box center [680, 69] width 43 height 38
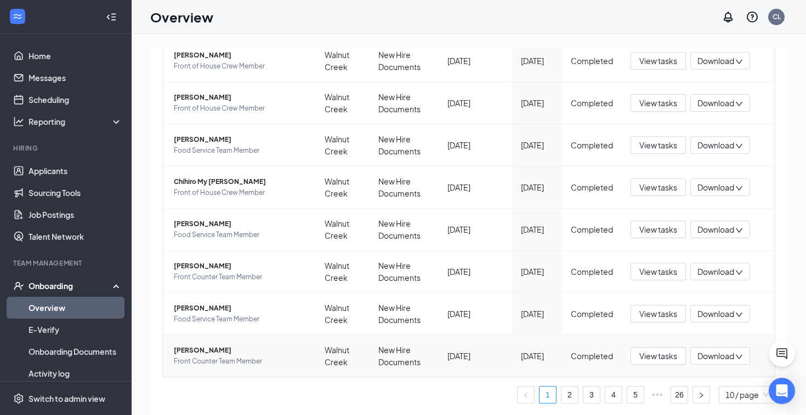
scroll to position [49, 0]
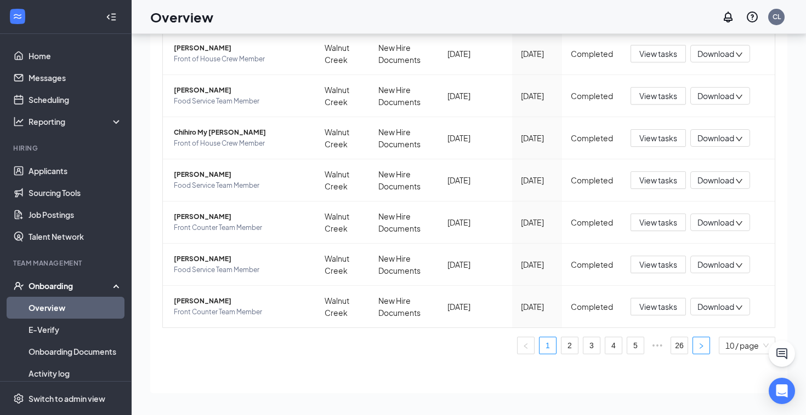
click at [699, 343] on icon "right" at bounding box center [701, 346] width 7 height 7
click at [680, 346] on link "26" at bounding box center [679, 346] width 16 height 16
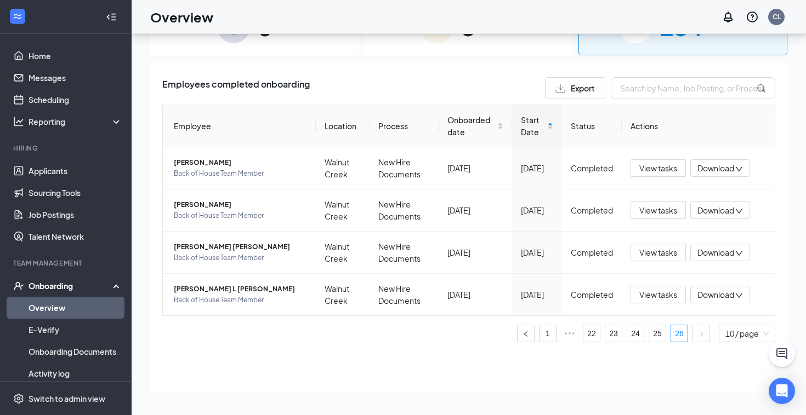
click at [386, 48] on div "5 In progress" at bounding box center [468, 27] width 209 height 58
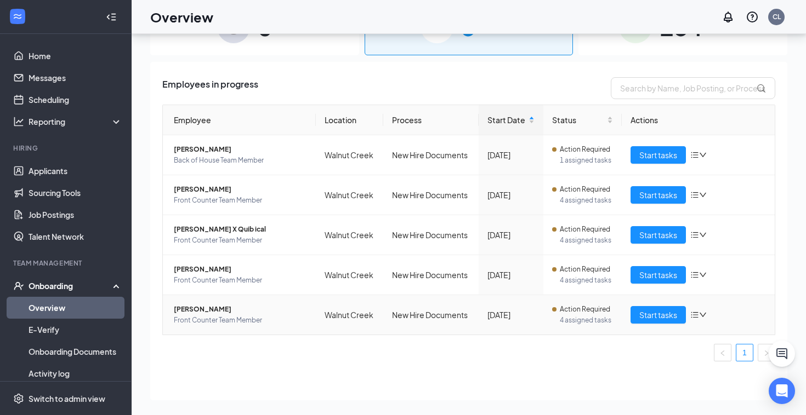
click at [229, 311] on span "[PERSON_NAME]" at bounding box center [240, 309] width 133 height 11
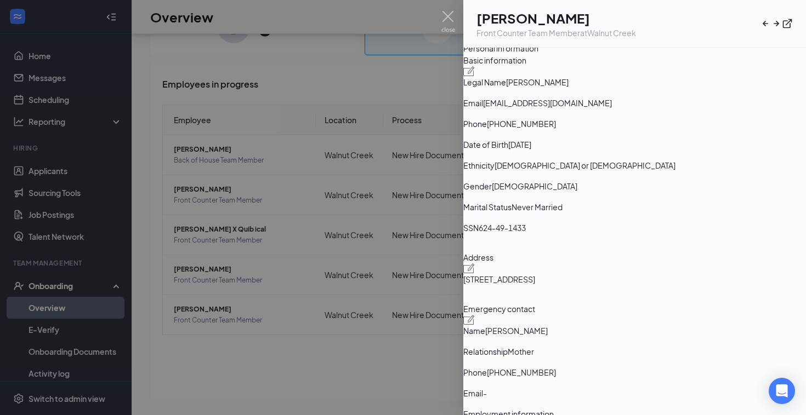
scroll to position [34, 0]
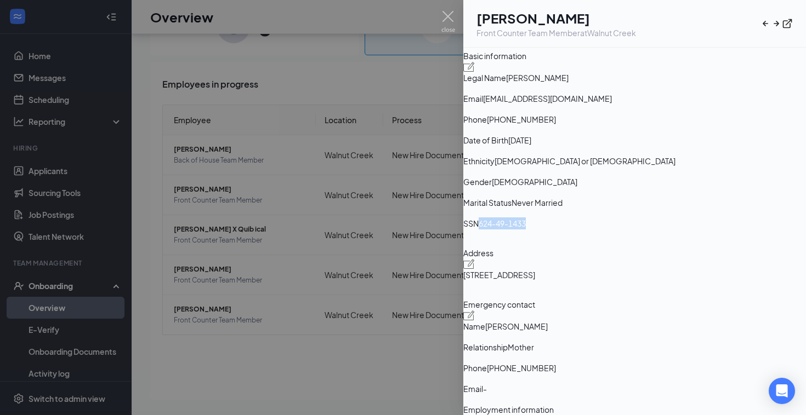
drag, startPoint x: 679, startPoint y: 323, endPoint x: 601, endPoint y: 321, distance: 77.9
click at [601, 230] on div "SSN 624-49-1433" at bounding box center [634, 224] width 343 height 12
copy div "624-49-1433"
drag, startPoint x: 679, startPoint y: 215, endPoint x: 623, endPoint y: 216, distance: 55.9
click at [556, 126] on span "[PHONE_NUMBER]" at bounding box center [521, 119] width 69 height 12
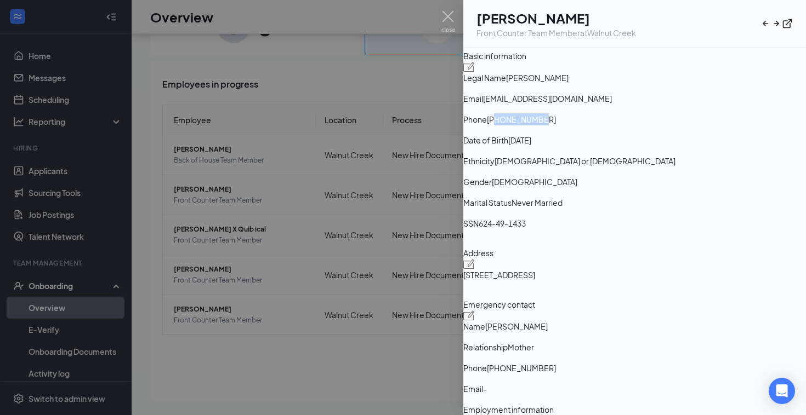
copy span "9254331614"
drag, startPoint x: 699, startPoint y: 195, endPoint x: 591, endPoint y: 193, distance: 108.5
click at [591, 105] on div "Email [EMAIL_ADDRESS][DOMAIN_NAME]" at bounding box center [634, 99] width 343 height 12
copy div "[EMAIL_ADDRESS][DOMAIN_NAME]"
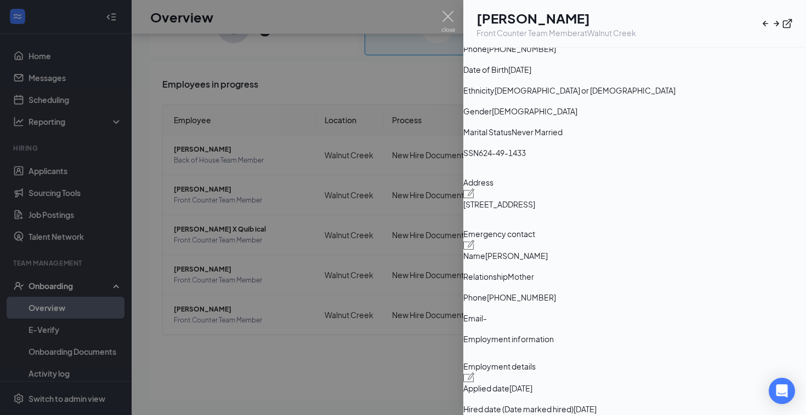
scroll to position [108, 0]
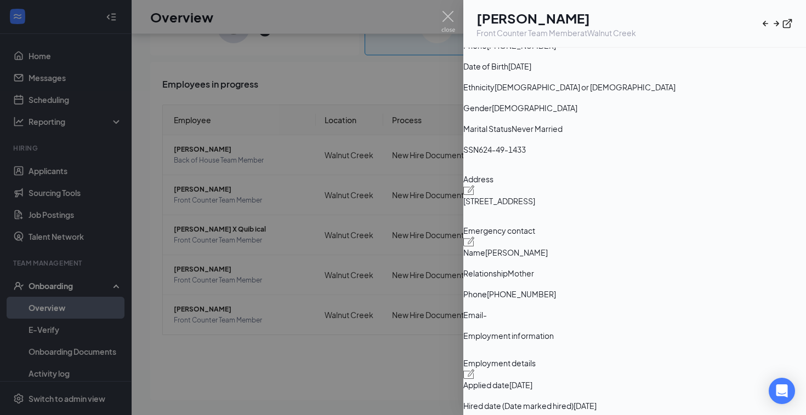
drag, startPoint x: 492, startPoint y: 306, endPoint x: 591, endPoint y: 309, distance: 99.3
click at [535, 207] on span "[STREET_ADDRESS]" at bounding box center [499, 201] width 72 height 12
copy span "[STREET_ADDRESS]"
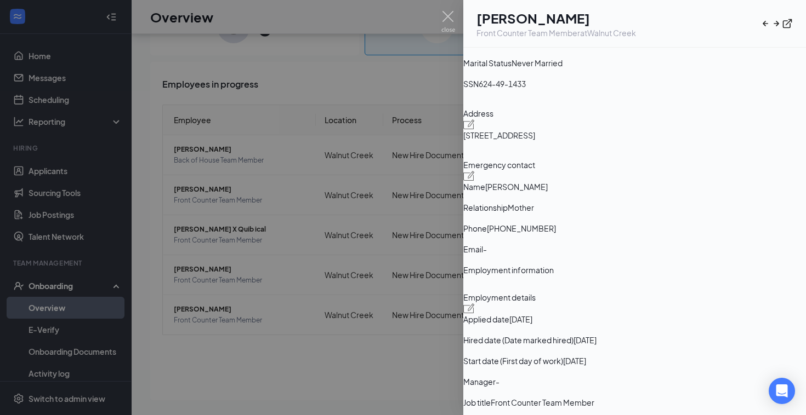
scroll to position [175, 0]
drag, startPoint x: 671, startPoint y: 337, endPoint x: 625, endPoint y: 335, distance: 46.1
click at [556, 233] on span "[PHONE_NUMBER]" at bounding box center [521, 227] width 69 height 12
copy span "9254976820"
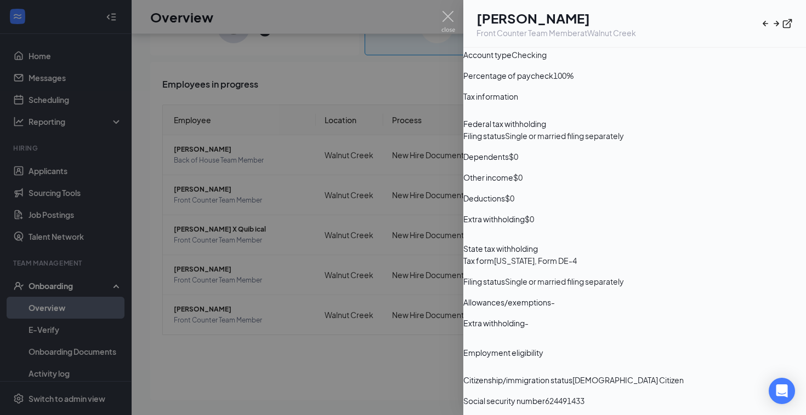
scroll to position [749, 0]
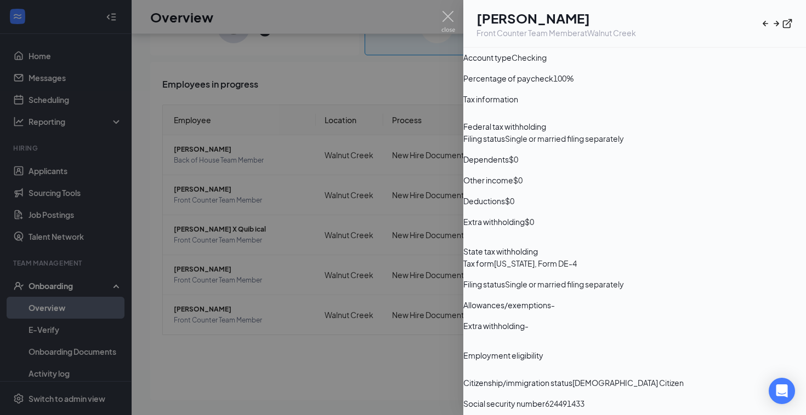
drag, startPoint x: 681, startPoint y: 212, endPoint x: 599, endPoint y: 210, distance: 82.8
click at [599, 22] on div "Account number 325156505574" at bounding box center [634, 16] width 343 height 12
copy div "325156505574"
drag, startPoint x: 662, startPoint y: 235, endPoint x: 592, endPoint y: 234, distance: 70.2
click at [592, 43] on div "Routing number [US_BANK_ROUTING_MICR]" at bounding box center [634, 37] width 343 height 12
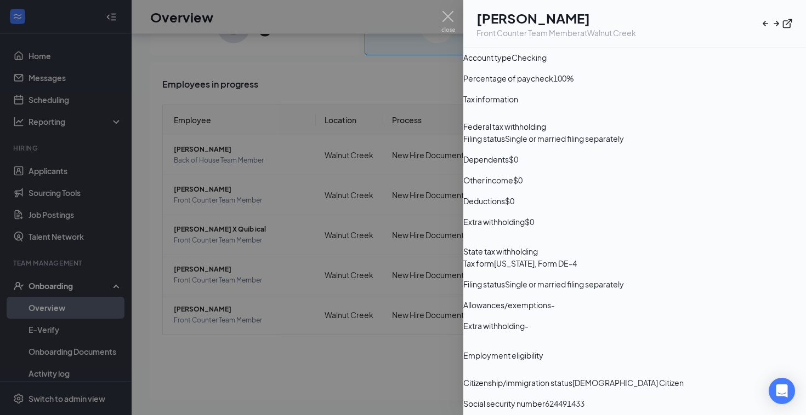
copy div "121000358"
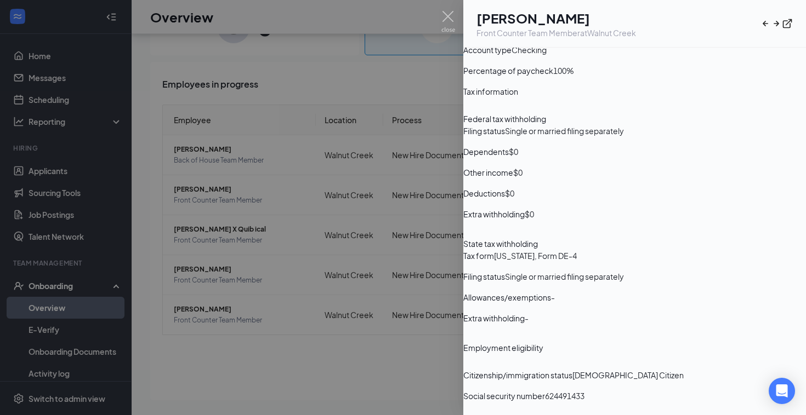
scroll to position [1049, 0]
click at [448, 20] on img at bounding box center [448, 21] width 14 height 21
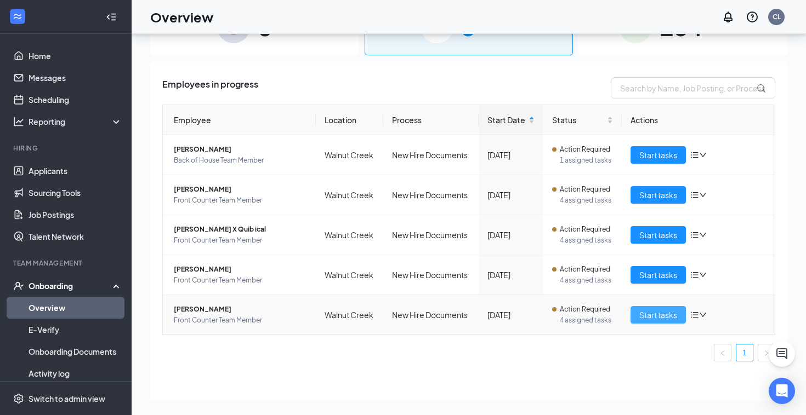
click at [663, 316] on span "Start tasks" at bounding box center [658, 315] width 38 height 12
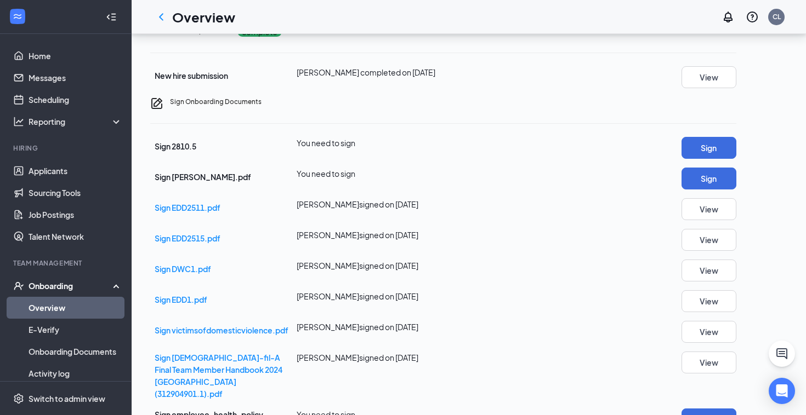
scroll to position [126, 0]
click at [736, 159] on button "Sign" at bounding box center [708, 148] width 55 height 22
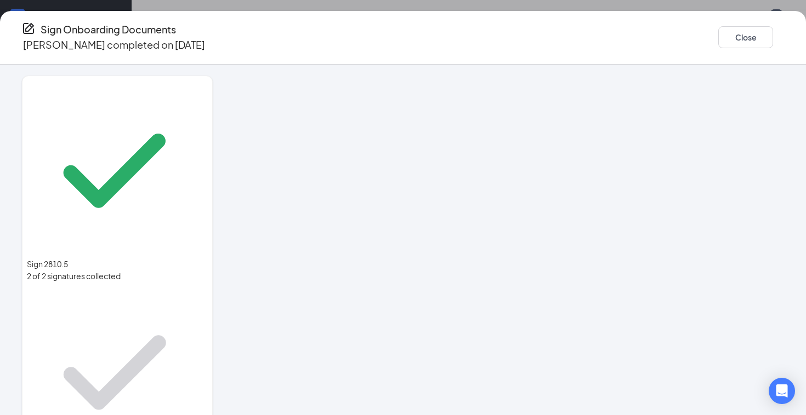
click at [500, 207] on div at bounding box center [514, 225] width 540 height 298
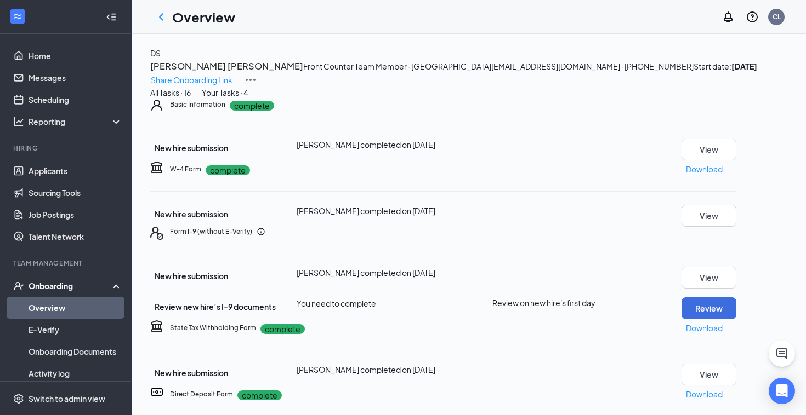
scroll to position [0, 0]
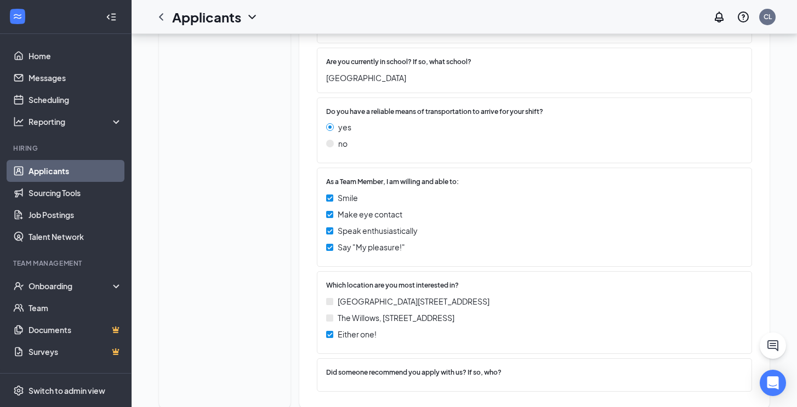
scroll to position [1035, 0]
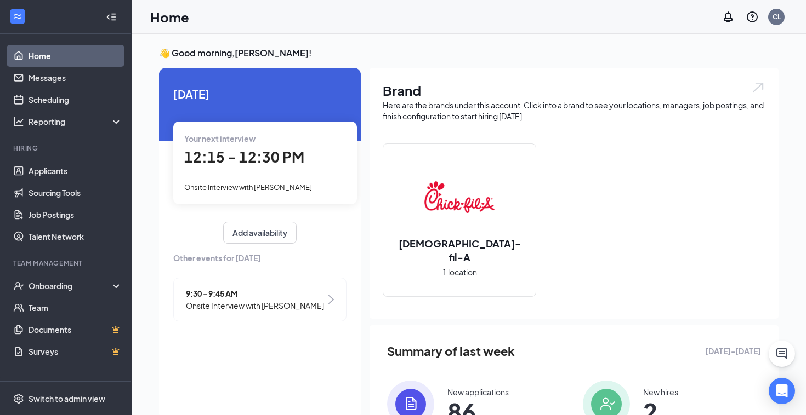
click at [242, 155] on span "12:15 - 12:30 PM" at bounding box center [244, 157] width 120 height 18
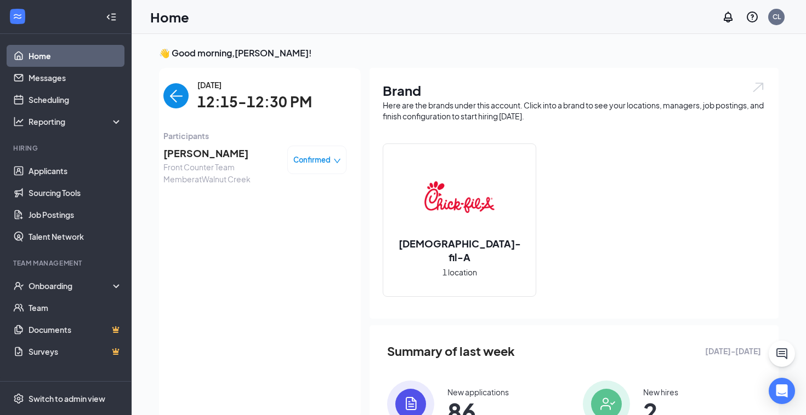
scroll to position [4, 0]
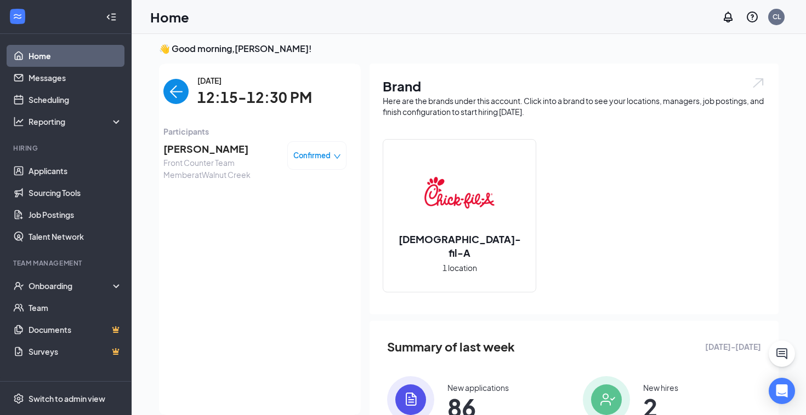
click at [178, 144] on span "[PERSON_NAME]" at bounding box center [220, 148] width 115 height 15
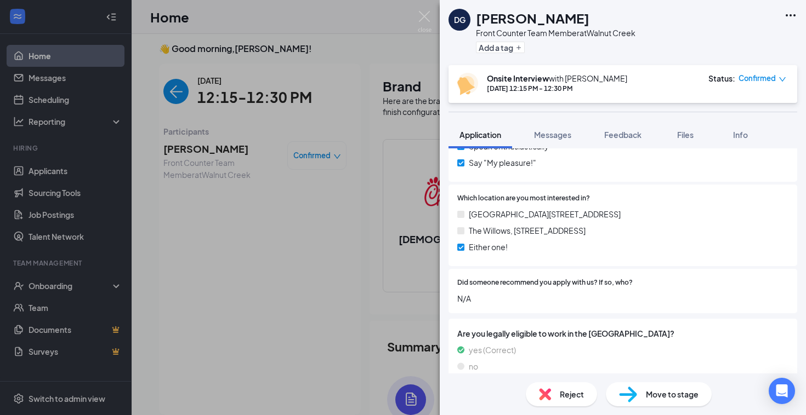
scroll to position [986, 0]
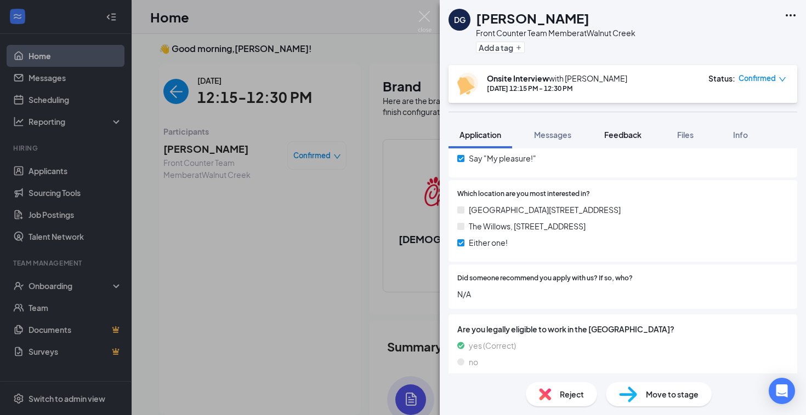
click at [611, 137] on span "Feedback" at bounding box center [622, 135] width 37 height 10
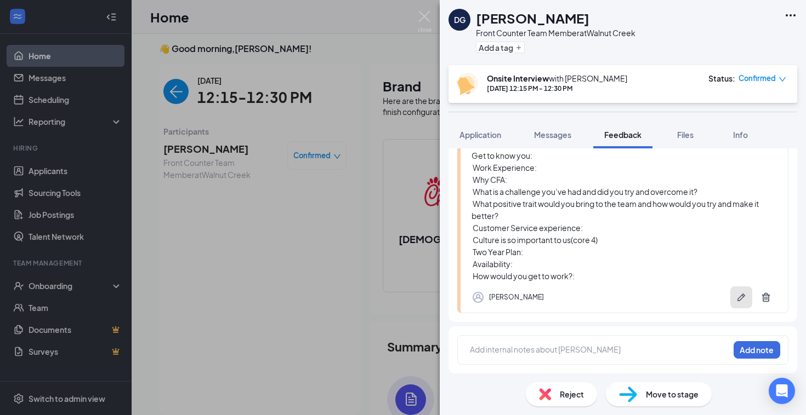
click at [737, 301] on icon "Pen" at bounding box center [741, 297] width 11 height 11
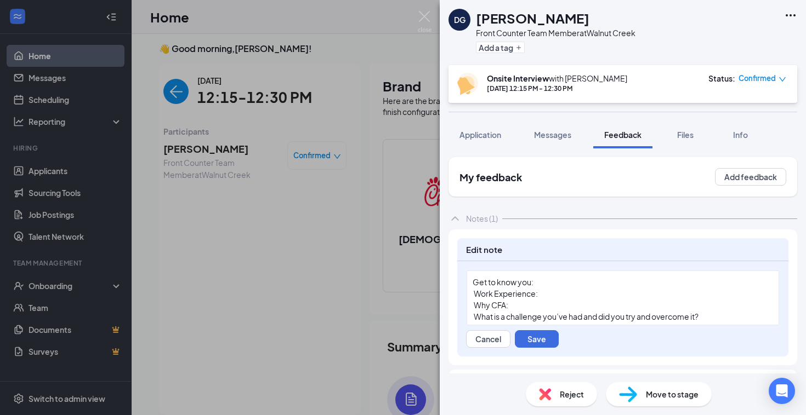
click at [561, 280] on div "Get to know you:‬" at bounding box center [622, 283] width 300 height 12
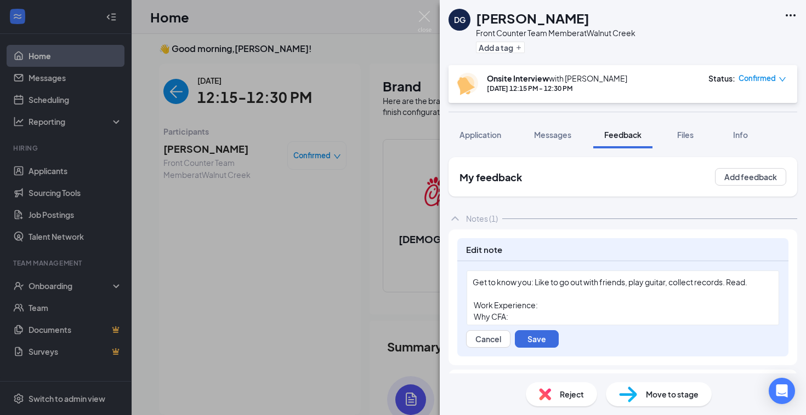
click at [757, 287] on div "Get to know you:‬ Like to go out with friends, play guitar, collect records. Re…" at bounding box center [622, 283] width 300 height 12
click at [550, 303] on div "‭ Work Experience:‬" at bounding box center [622, 306] width 300 height 12
click at [548, 309] on div "‭ Work Experience:‬" at bounding box center [622, 306] width 300 height 12
click at [537, 344] on button "Save" at bounding box center [537, 340] width 44 height 18
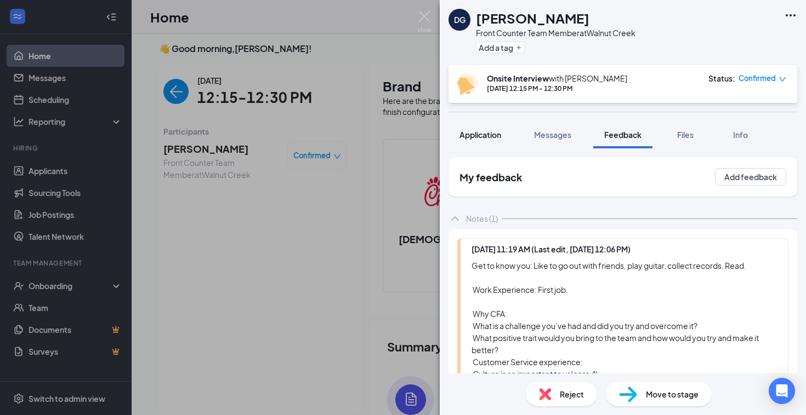
click at [493, 135] on span "Application" at bounding box center [480, 135] width 42 height 10
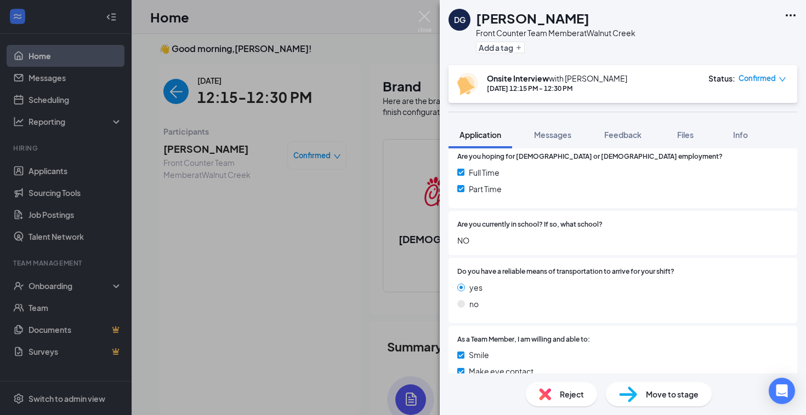
scroll to position [602, 0]
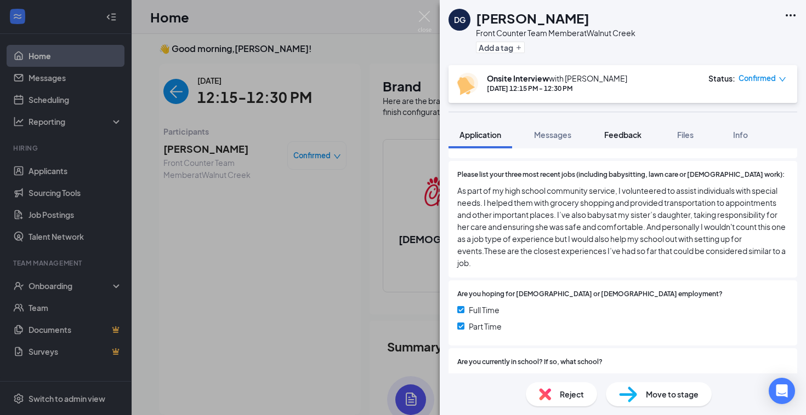
click at [618, 136] on span "Feedback" at bounding box center [622, 135] width 37 height 10
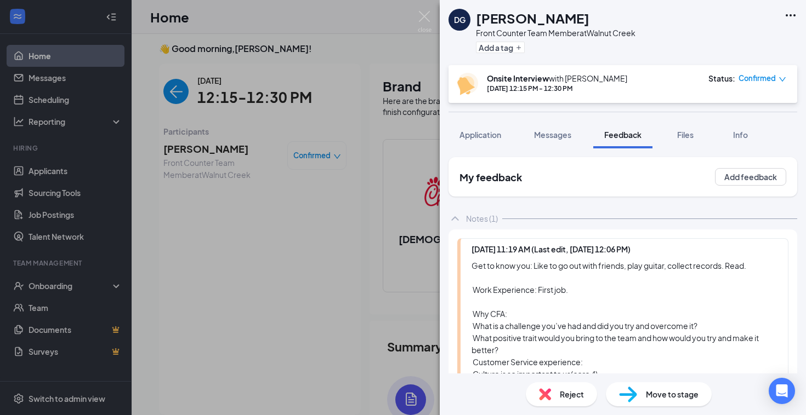
click at [578, 292] on div "Get to know you:‬ Like to go out with friends, play guitar, collect records. Re…" at bounding box center [623, 338] width 305 height 157
click at [572, 294] on div "Get to know you:‬ Like to go out with friends, play guitar, collect records. Re…" at bounding box center [623, 338] width 305 height 157
click at [576, 289] on div "Get to know you:‬ Like to go out with friends, play guitar, collect records. Re…" at bounding box center [623, 338] width 305 height 157
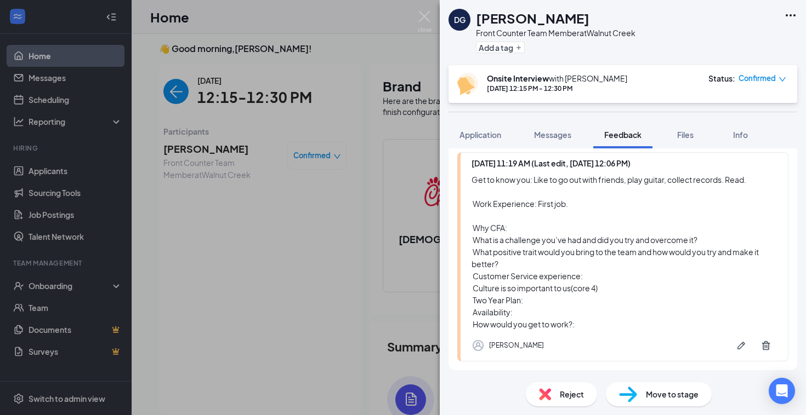
scroll to position [134, 0]
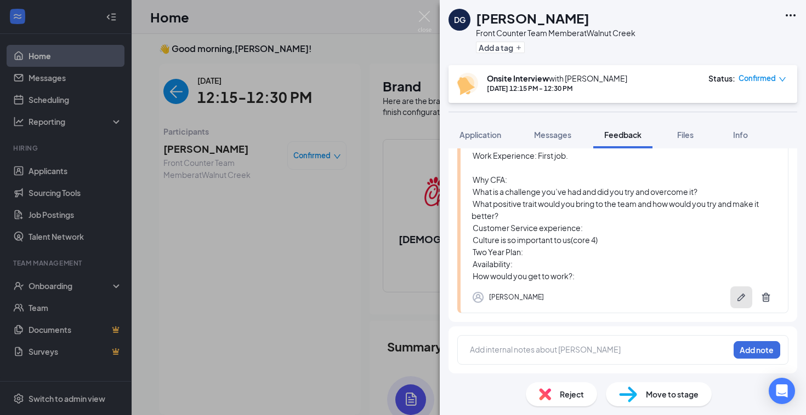
click at [738, 304] on button "button" at bounding box center [741, 298] width 22 height 22
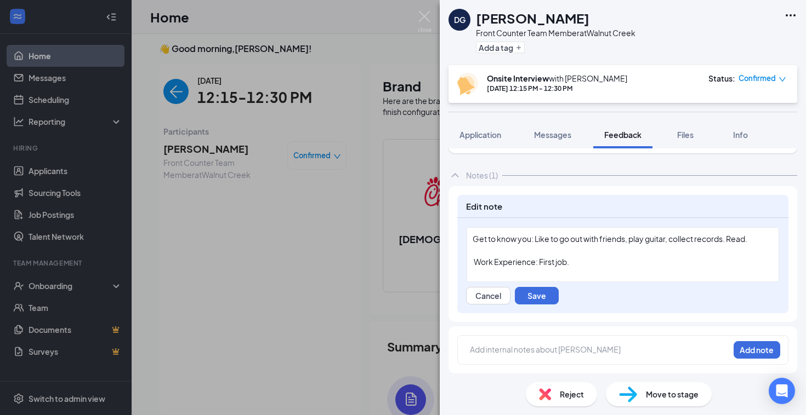
click at [591, 259] on div "‭ Work Experience:‬ First job." at bounding box center [622, 263] width 300 height 12
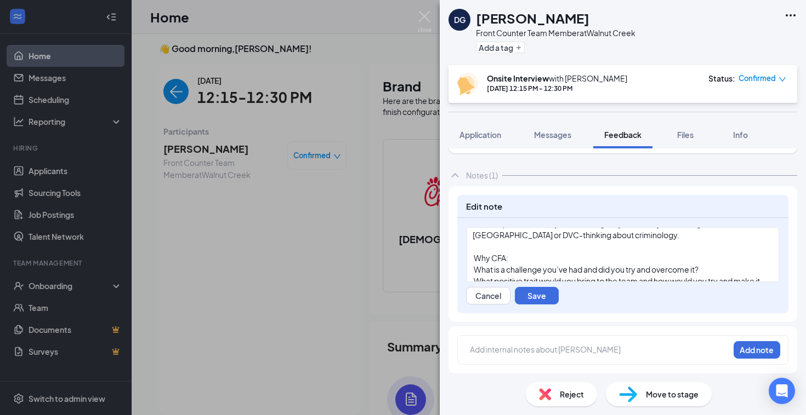
scroll to position [42, 0]
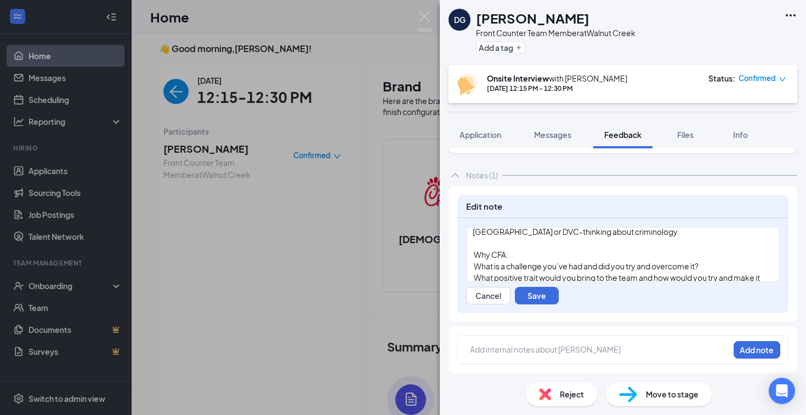
click at [534, 257] on div "‭ Why CFA:‬" at bounding box center [622, 255] width 300 height 12
click at [528, 254] on div "‭ Why CFA:‬" at bounding box center [622, 255] width 300 height 12
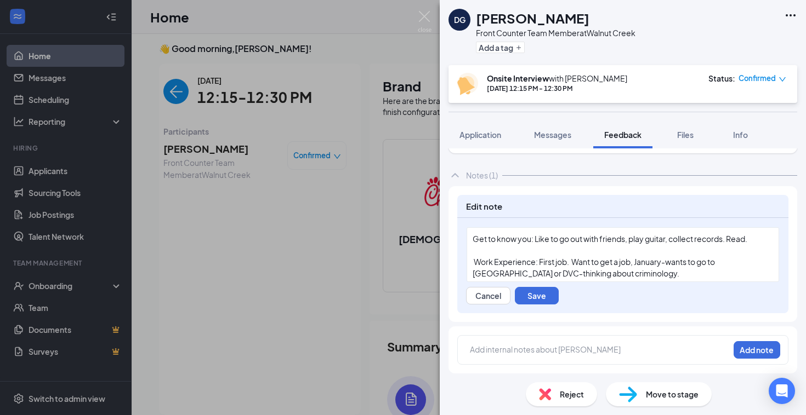
scroll to position [2, 0]
click at [474, 236] on span "Get to know you:‬ Like to go out with friends, play guitar, collect records. Re…" at bounding box center [609, 237] width 275 height 10
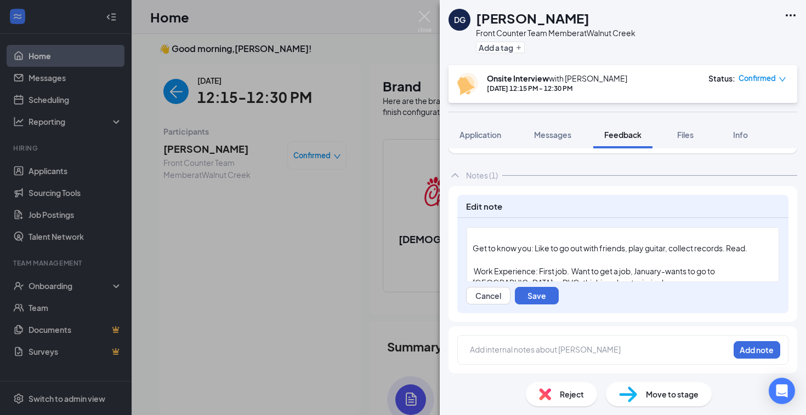
click at [476, 236] on div at bounding box center [622, 237] width 300 height 12
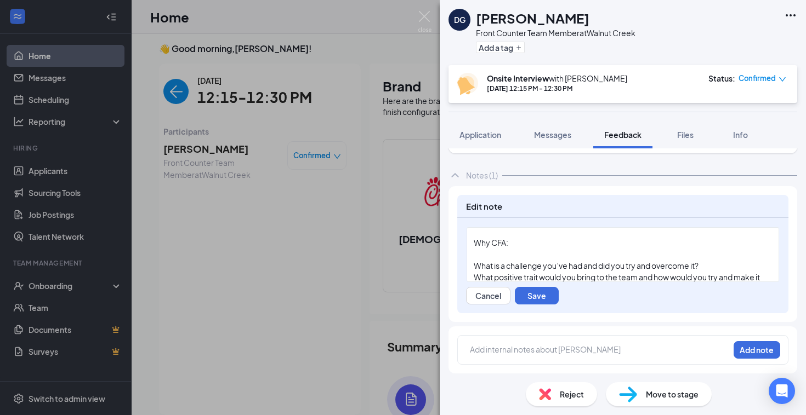
scroll to position [67, 0]
click at [517, 246] on div "‭ Why CFA:‬" at bounding box center [622, 242] width 300 height 12
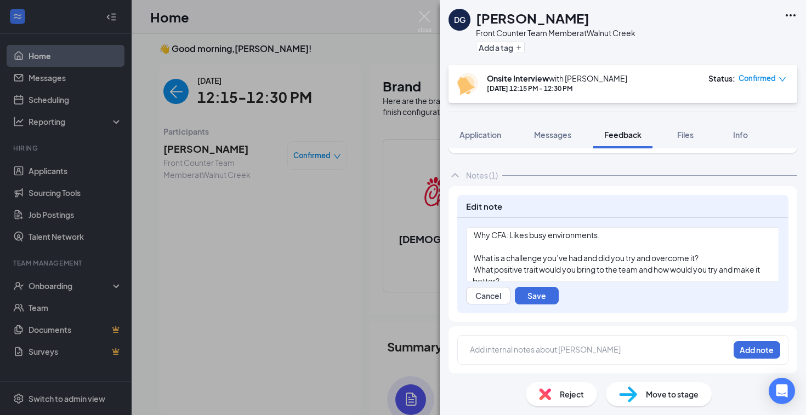
scroll to position [72, 0]
click at [708, 261] on div "‭ What is a challenge you’ve had and did you try and overcome it?‬" at bounding box center [622, 260] width 300 height 12
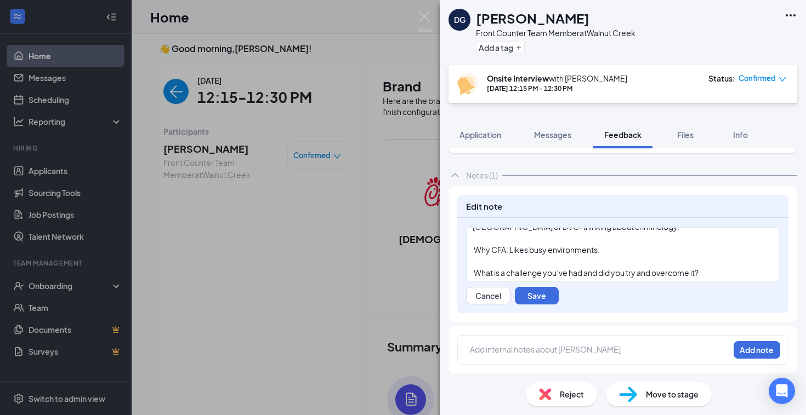
scroll to position [0, 0]
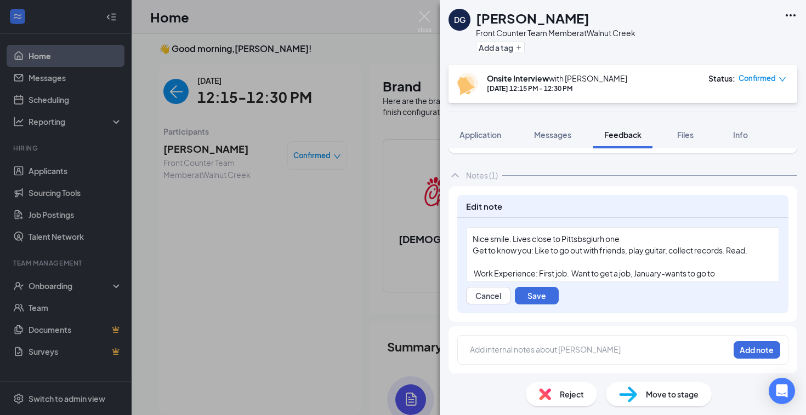
click at [639, 243] on div "Nice smile. Lives close to Pittsbsgiurh one" at bounding box center [622, 239] width 300 height 12
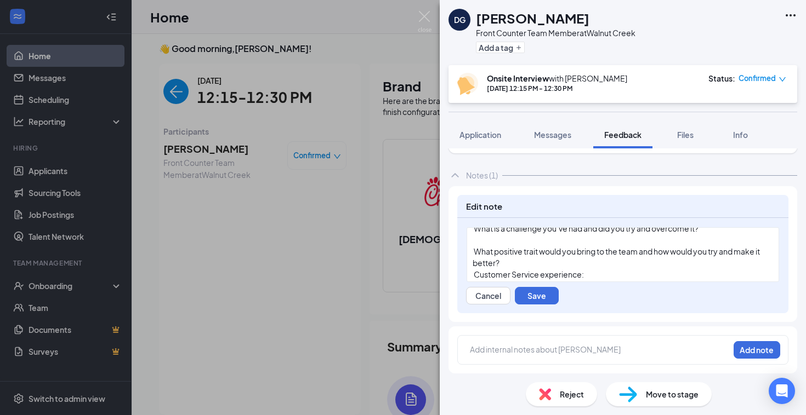
scroll to position [104, 0]
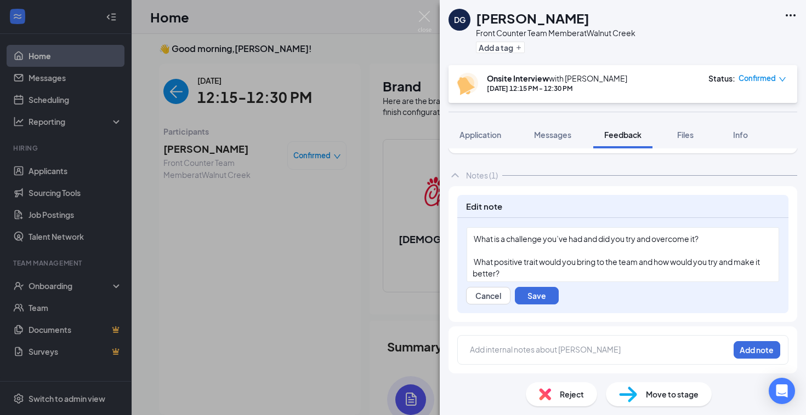
click at [716, 243] on div "‭ What is a challenge you’ve had and did you try and overcome it?‬" at bounding box center [622, 239] width 300 height 12
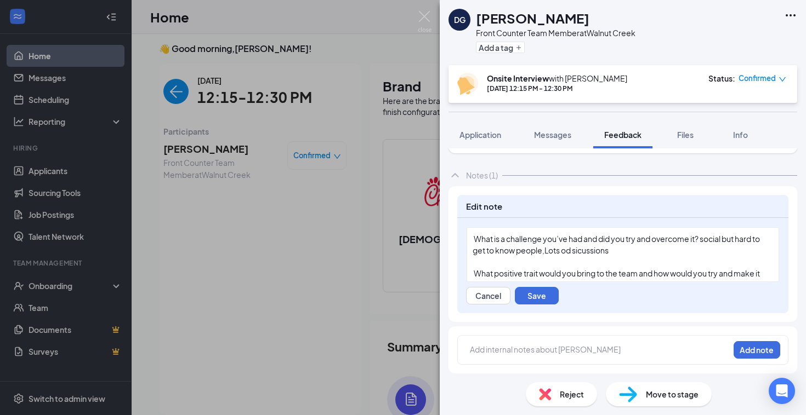
click at [574, 253] on span "‭ What is a challenge you’ve had and did you try and overcome it?‬ social but h…" at bounding box center [616, 244] width 288 height 21
click at [620, 251] on div "‭ What is a challenge you’ve had and did you try and overcome it?‬ social but h…" at bounding box center [622, 244] width 300 height 23
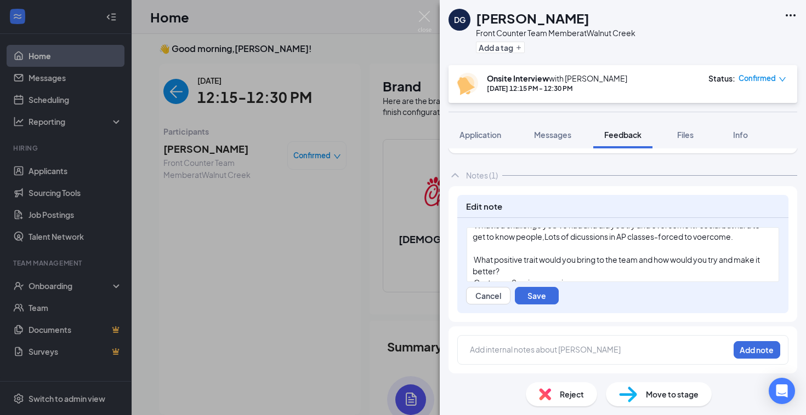
scroll to position [124, 0]
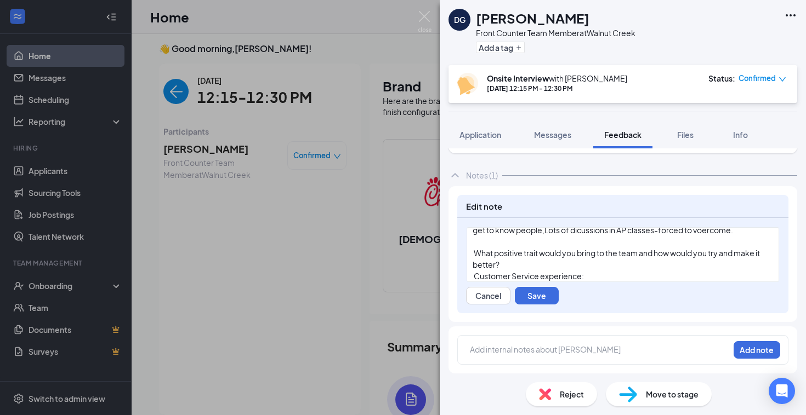
click at [508, 265] on div "‭ What positive trait would you bring to the team and how would you try and mak…" at bounding box center [622, 259] width 300 height 23
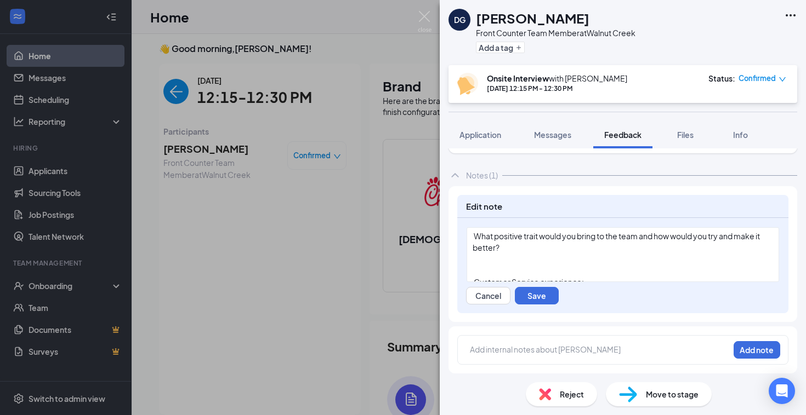
click at [508, 245] on div "‭ What positive trait would you bring to the team and how would you try and mak…" at bounding box center [622, 242] width 300 height 23
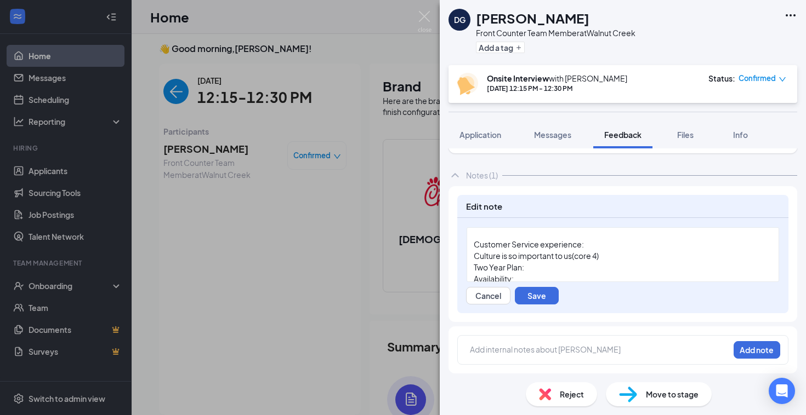
click at [595, 247] on div "‭ Customer Service experience:‬" at bounding box center [622, 245] width 300 height 12
drag, startPoint x: 595, startPoint y: 247, endPoint x: 463, endPoint y: 245, distance: 131.6
click at [463, 245] on div "Nice smile. Lives close to Pittsbsgiurh one. I like him but seems like a slow e…" at bounding box center [622, 265] width 331 height 95
click at [477, 251] on span "‭ Culture is so important to us(core 4)‬" at bounding box center [535, 256] width 126 height 10
click at [635, 244] on div "Culture is so important to us(core 4)‬" at bounding box center [622, 245] width 300 height 12
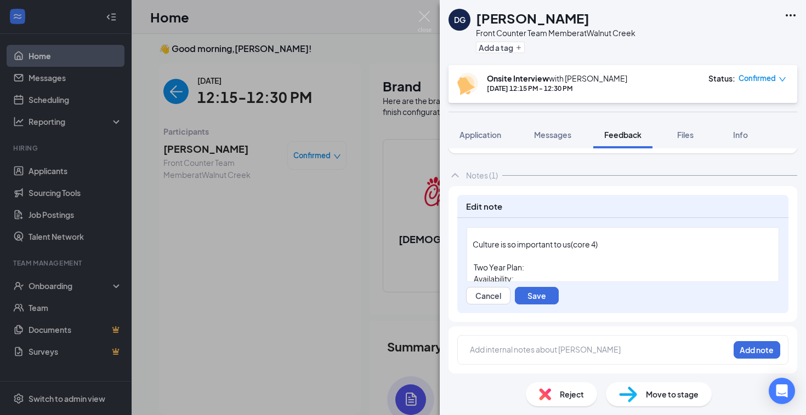
click at [564, 268] on div "‭ Two Year Plan:‬" at bounding box center [622, 268] width 300 height 12
click at [543, 260] on div "‭ Two Year Plan:‬" at bounding box center [622, 260] width 300 height 12
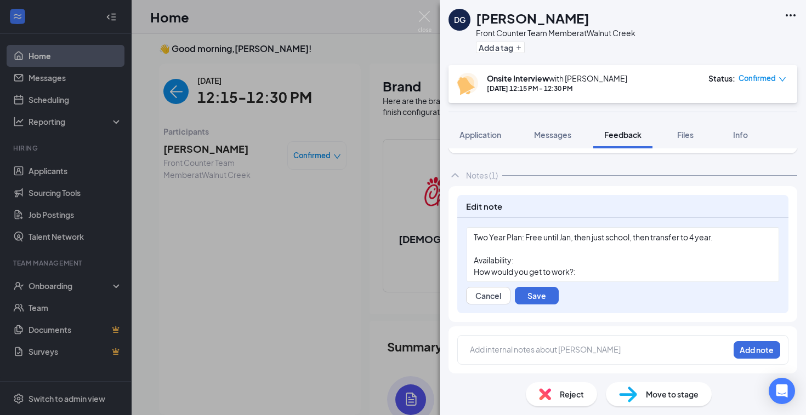
scroll to position [210, 0]
click at [535, 259] on div "‭ Availability:‬" at bounding box center [622, 259] width 300 height 12
click at [597, 274] on div "‭ How would you get to work?:‬" at bounding box center [622, 271] width 300 height 12
click at [563, 258] on div "Mon-Sat open-close" at bounding box center [622, 259] width 300 height 12
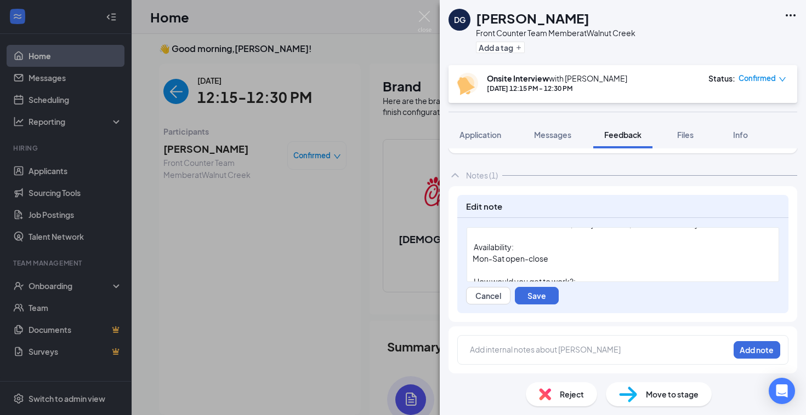
scroll to position [233, 0]
click at [584, 271] on div "‭ How would you get to work?:‬" at bounding box center [622, 271] width 300 height 12
click at [538, 295] on button "Save" at bounding box center [537, 296] width 44 height 18
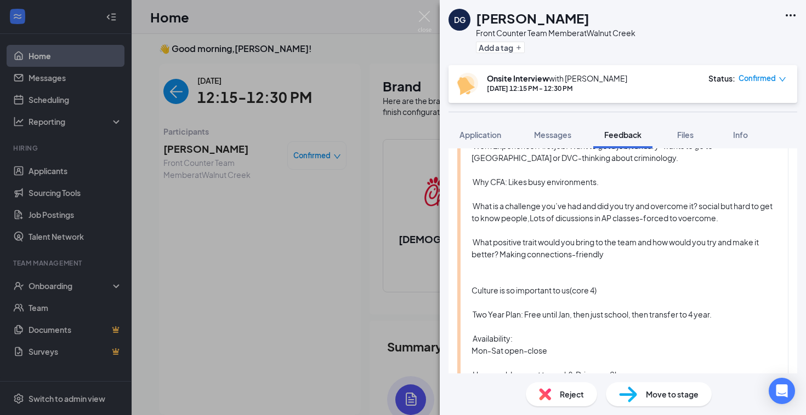
scroll to position [267, 0]
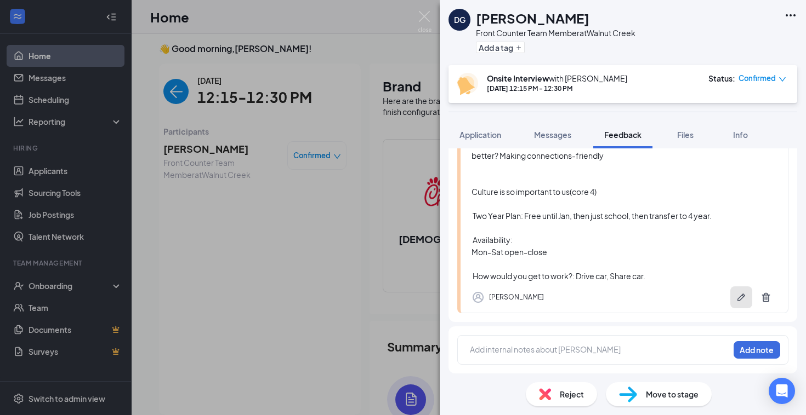
click at [741, 300] on icon "Pen" at bounding box center [741, 297] width 11 height 11
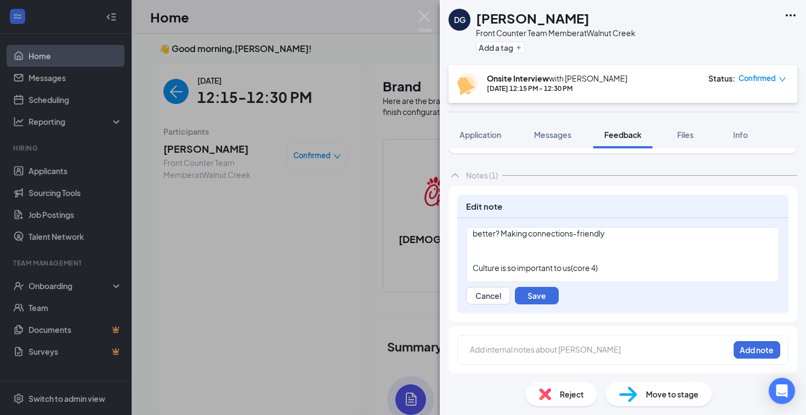
scroll to position [233, 0]
click at [663, 270] on div "‭ How would you get to work?:‬ Drive car, Share car." at bounding box center [622, 271] width 300 height 12
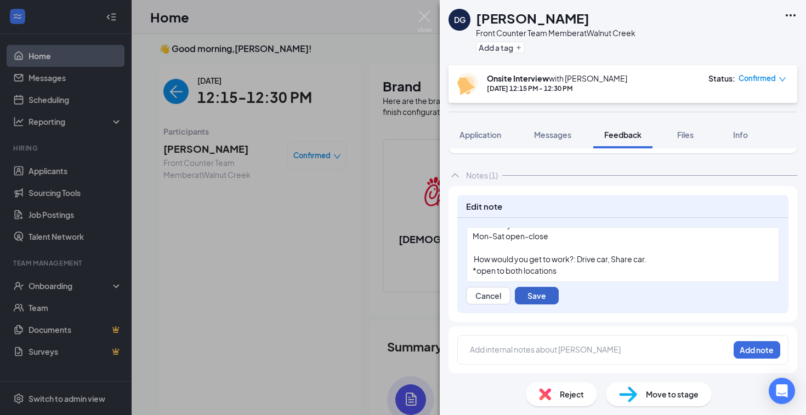
click at [546, 300] on button "Save" at bounding box center [537, 296] width 44 height 18
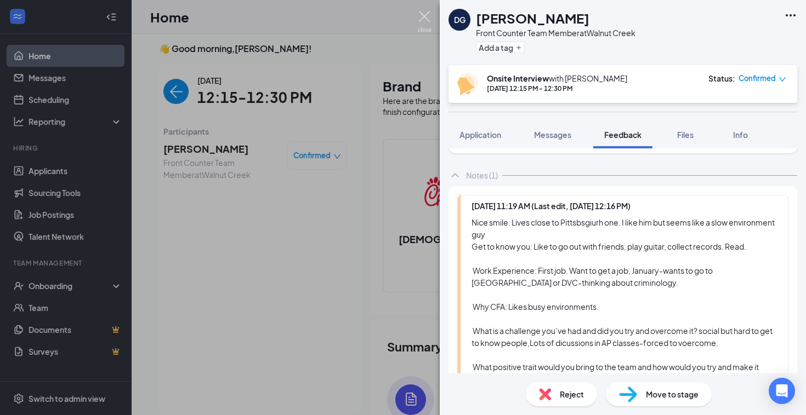
click at [425, 20] on img at bounding box center [425, 21] width 14 height 21
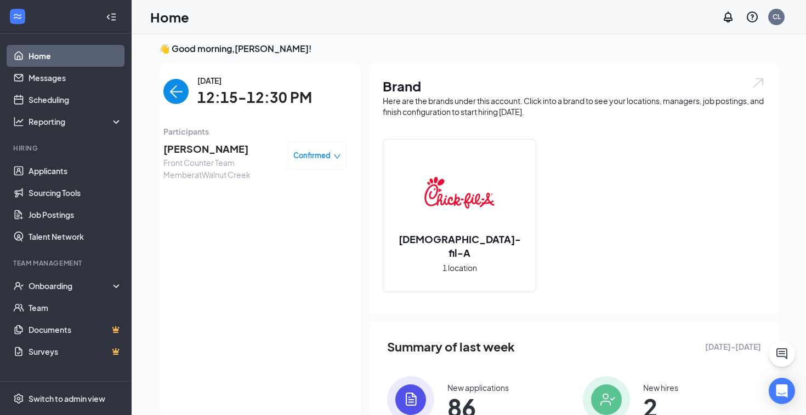
click at [173, 94] on img "back-button" at bounding box center [175, 91] width 25 height 25
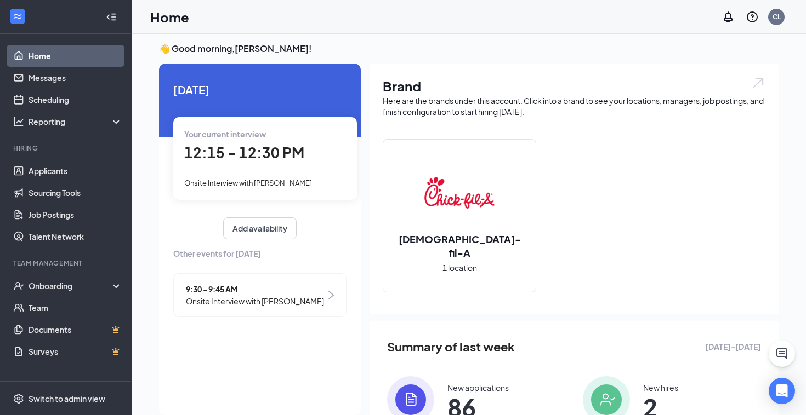
click at [139, 94] on div "👋 Good morning, Christy Leininger ! Today Your current interview 12:15 - 12:30 …" at bounding box center [469, 281] width 674 height 502
click at [288, 90] on span "[DATE]" at bounding box center [259, 89] width 173 height 17
click at [226, 156] on span "12:15 - 12:30 PM" at bounding box center [244, 153] width 120 height 18
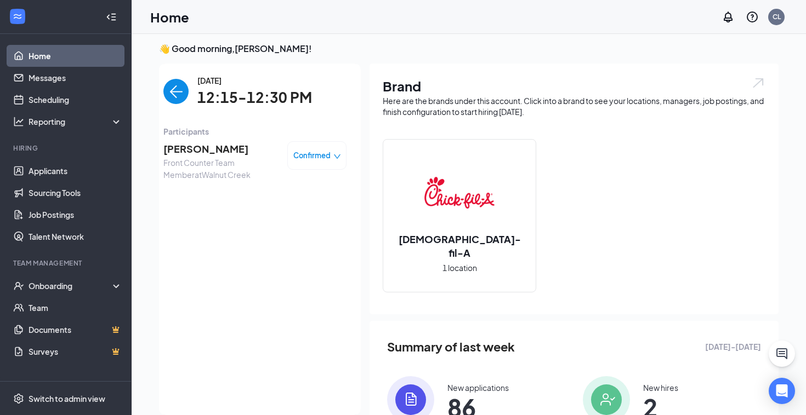
click at [196, 149] on span "[PERSON_NAME]" at bounding box center [220, 148] width 115 height 15
